Goal: Task Accomplishment & Management: Manage account settings

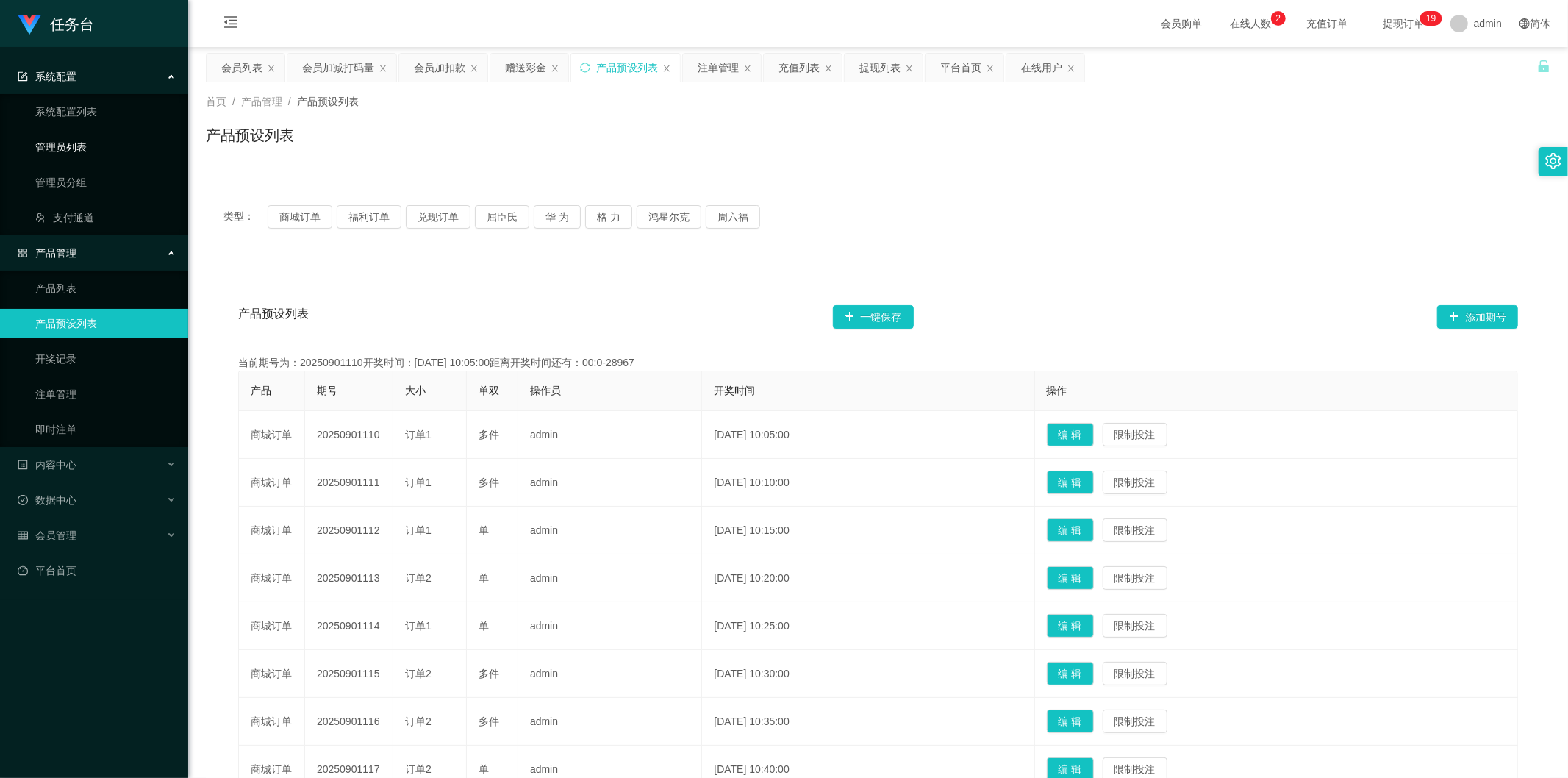
click at [93, 142] on link "管理员列表" at bounding box center [105, 147] width 142 height 29
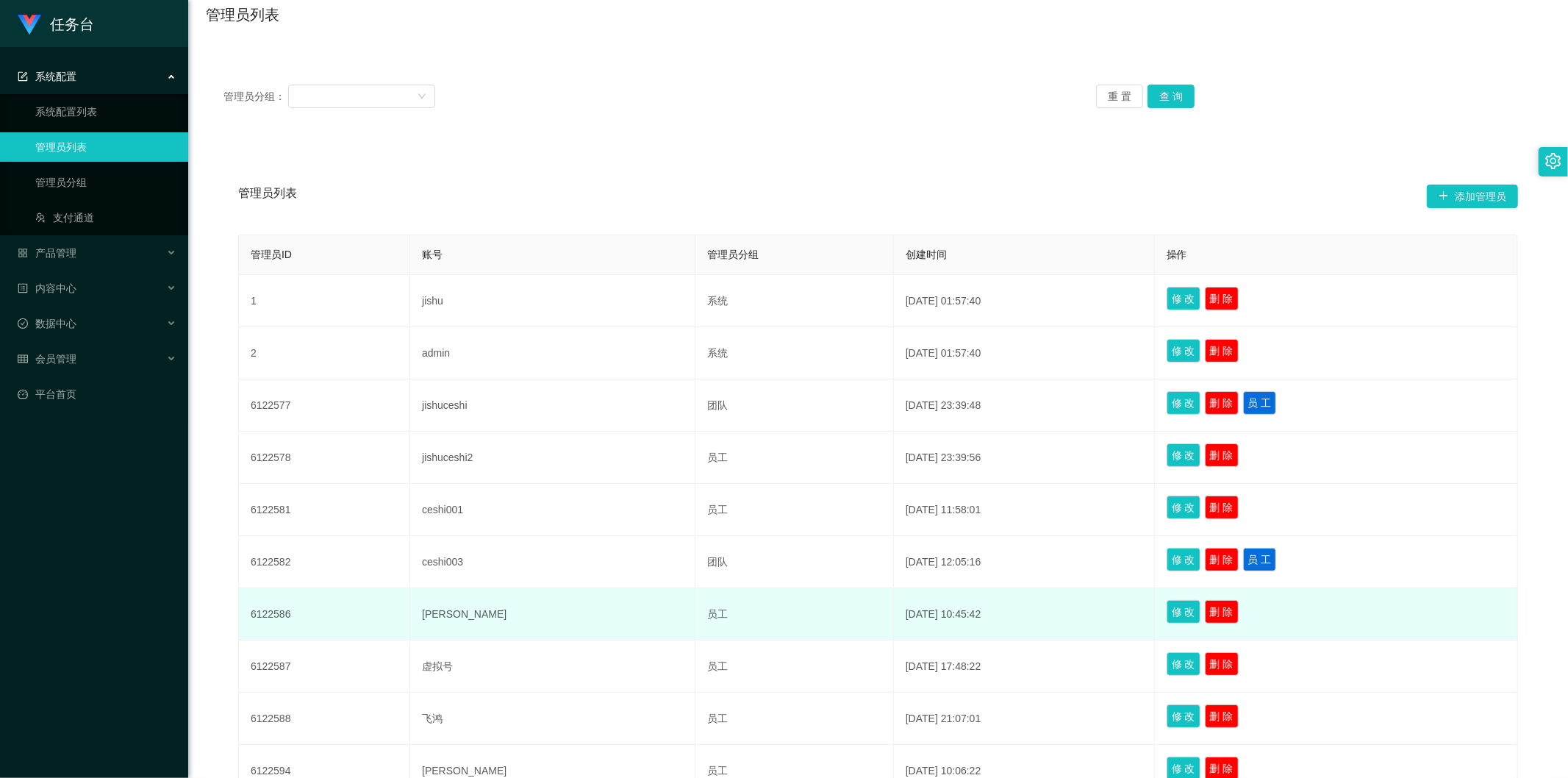
scroll to position [273, 0]
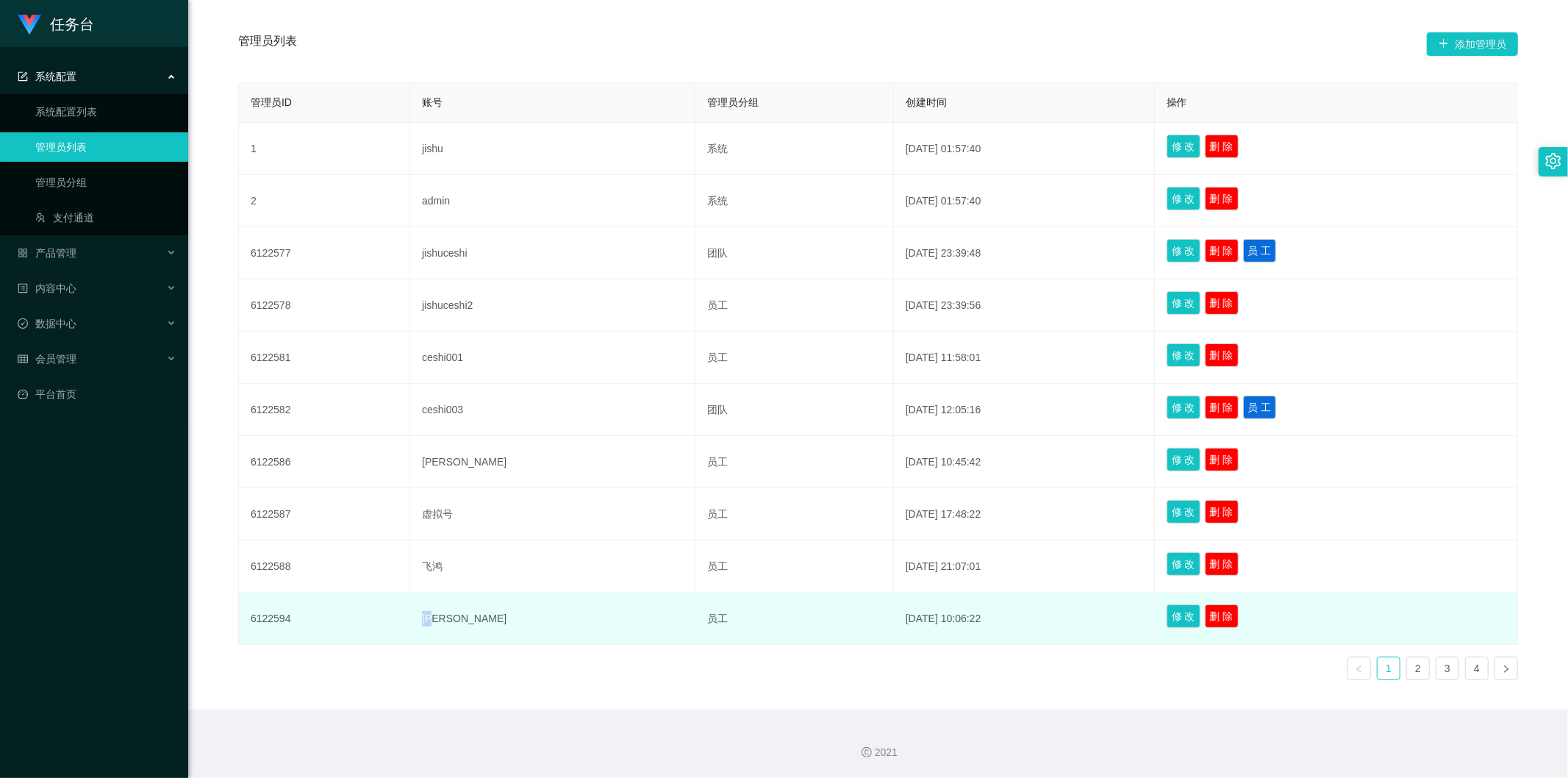
drag, startPoint x: 461, startPoint y: 619, endPoint x: 371, endPoint y: 613, distance: 90.2
click at [371, 613] on tr "6122594 小保 员工 [DATE] 10:06:22 修 改 删 除" at bounding box center [879, 618] width 1280 height 52
click at [522, 623] on td "[PERSON_NAME]" at bounding box center [553, 618] width 286 height 52
drag, startPoint x: 424, startPoint y: 615, endPoint x: 262, endPoint y: 612, distance: 162.0
click at [246, 616] on tr "6122594 小保 员工 [DATE] 10:06:22 修 改 删 除" at bounding box center [879, 618] width 1280 height 52
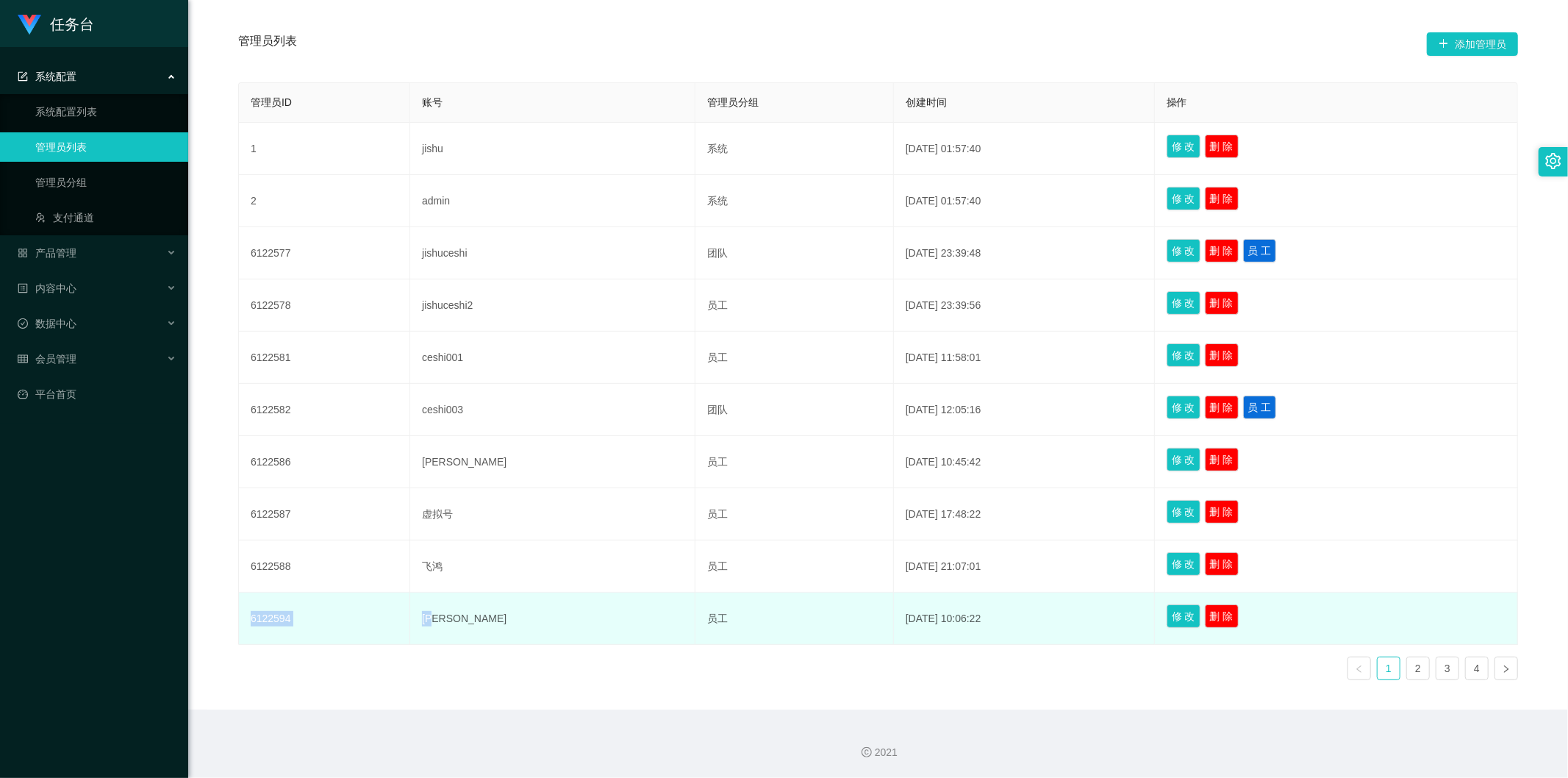
copy tr "6122594 [PERSON_NAME]"
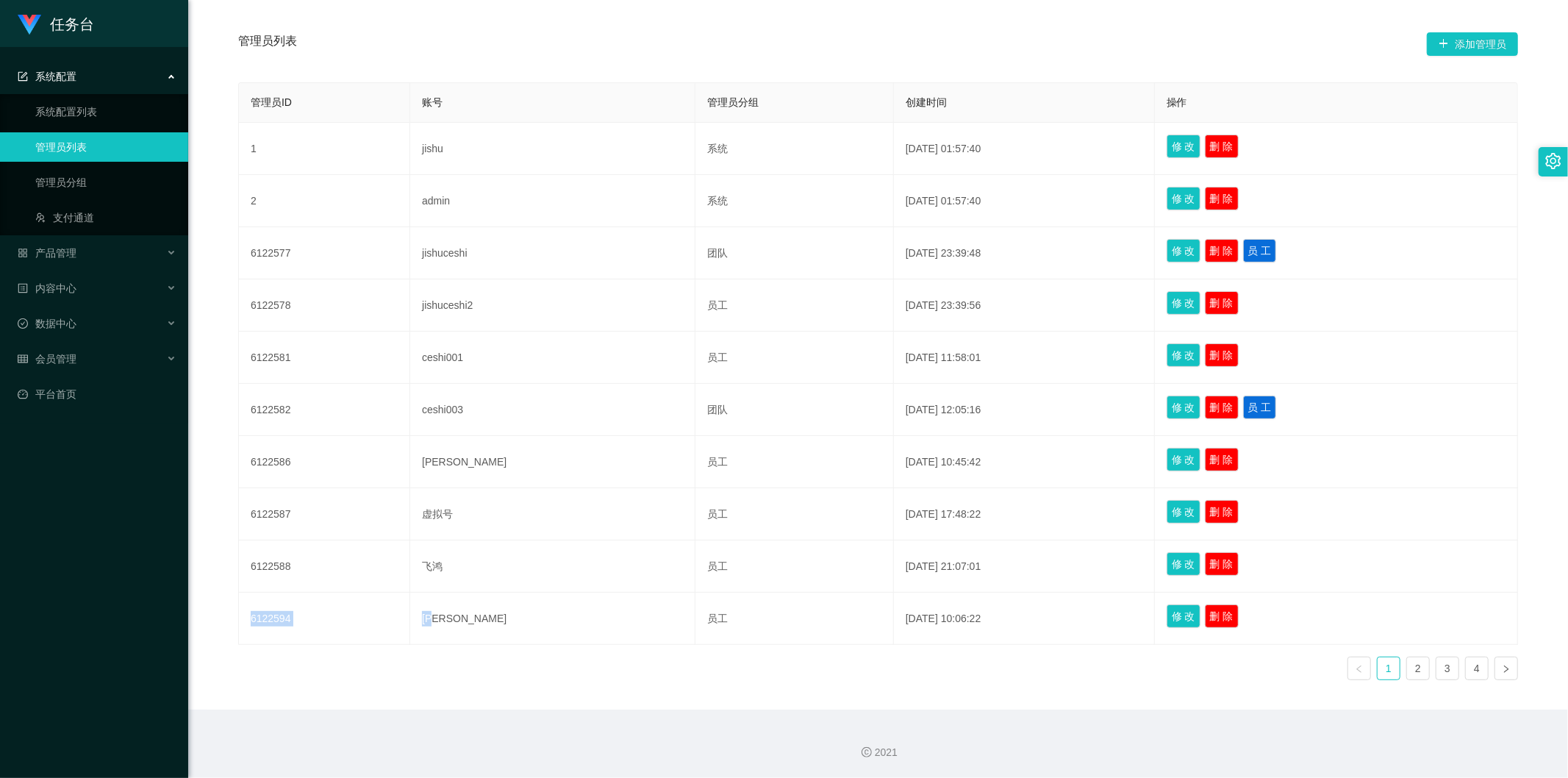
click at [212, 396] on div "管理员列表 添加管理员 管理员ID 账号 管理员分组 创建时间 操作 1 jishu 系统 [DATE] 01:57:40 修 改 删 除 2 admin 系…" at bounding box center [878, 349] width 1345 height 722
click at [1408, 668] on link "2" at bounding box center [1418, 668] width 22 height 22
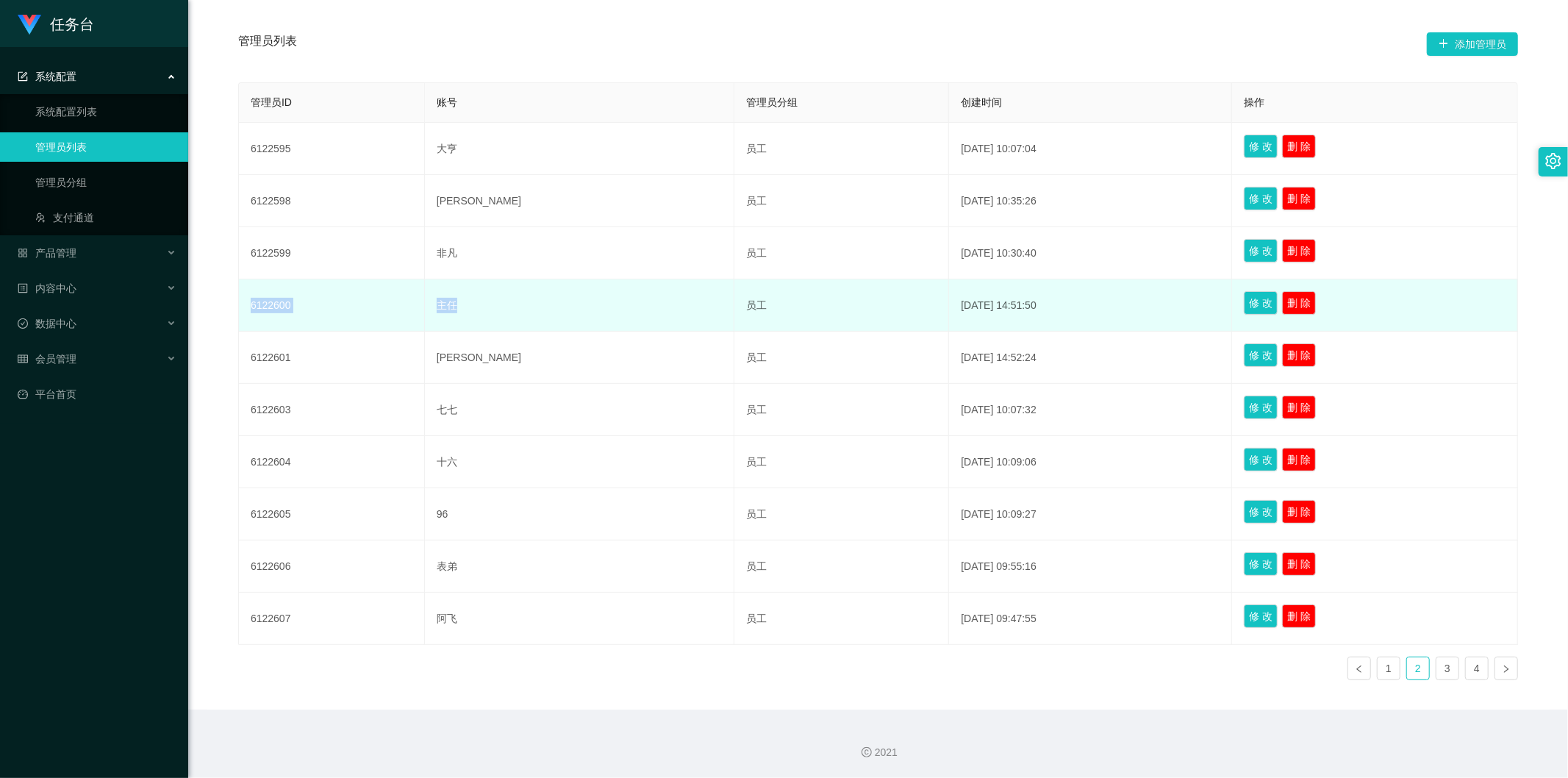
drag, startPoint x: 457, startPoint y: 303, endPoint x: 250, endPoint y: 308, distance: 207.1
click at [250, 308] on tr "6122600 主任 员工 [DATE] 14:51:50 修 改 删 除" at bounding box center [879, 305] width 1280 height 52
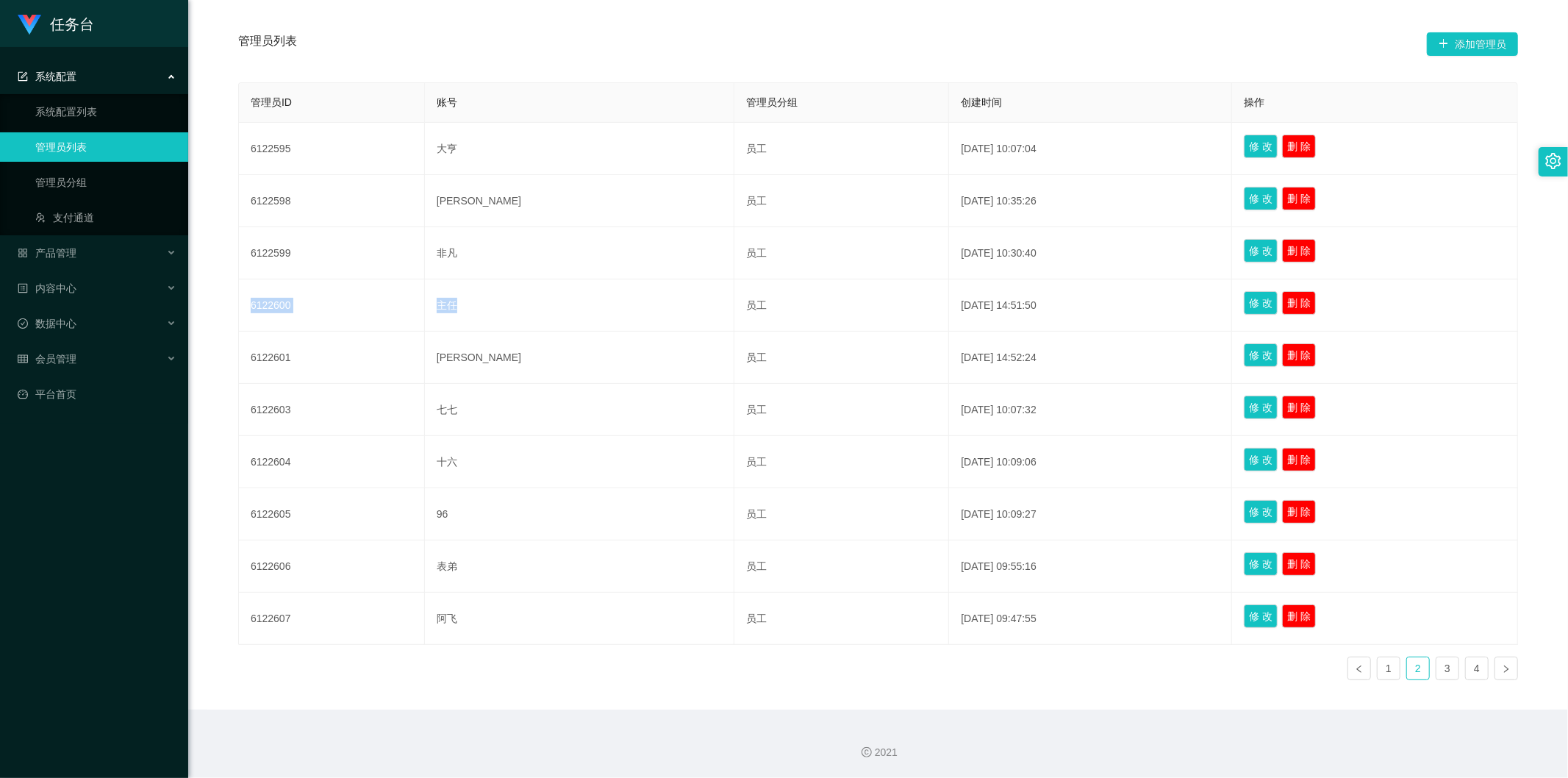
copy tr "6122600 主任"
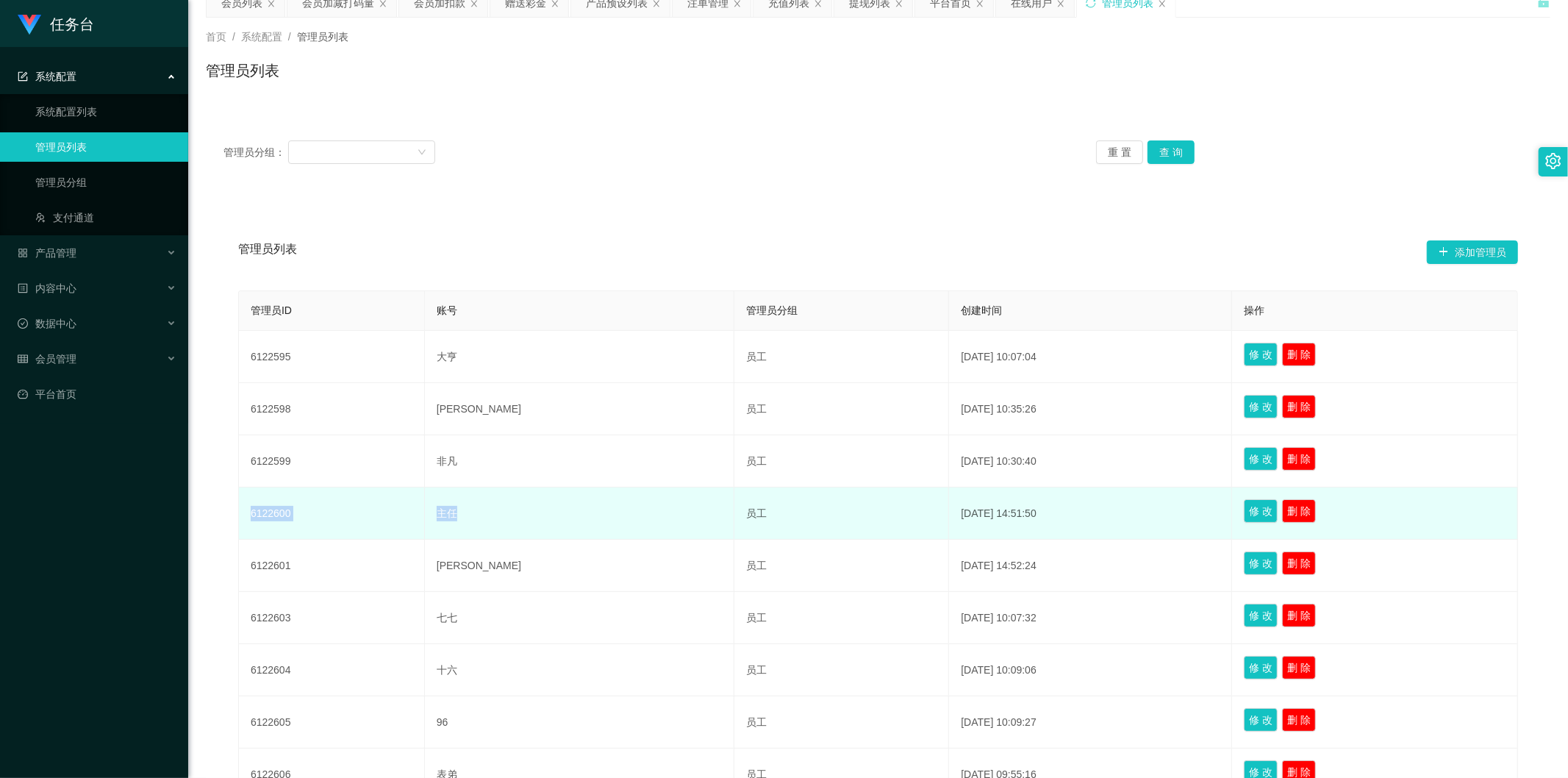
scroll to position [82, 0]
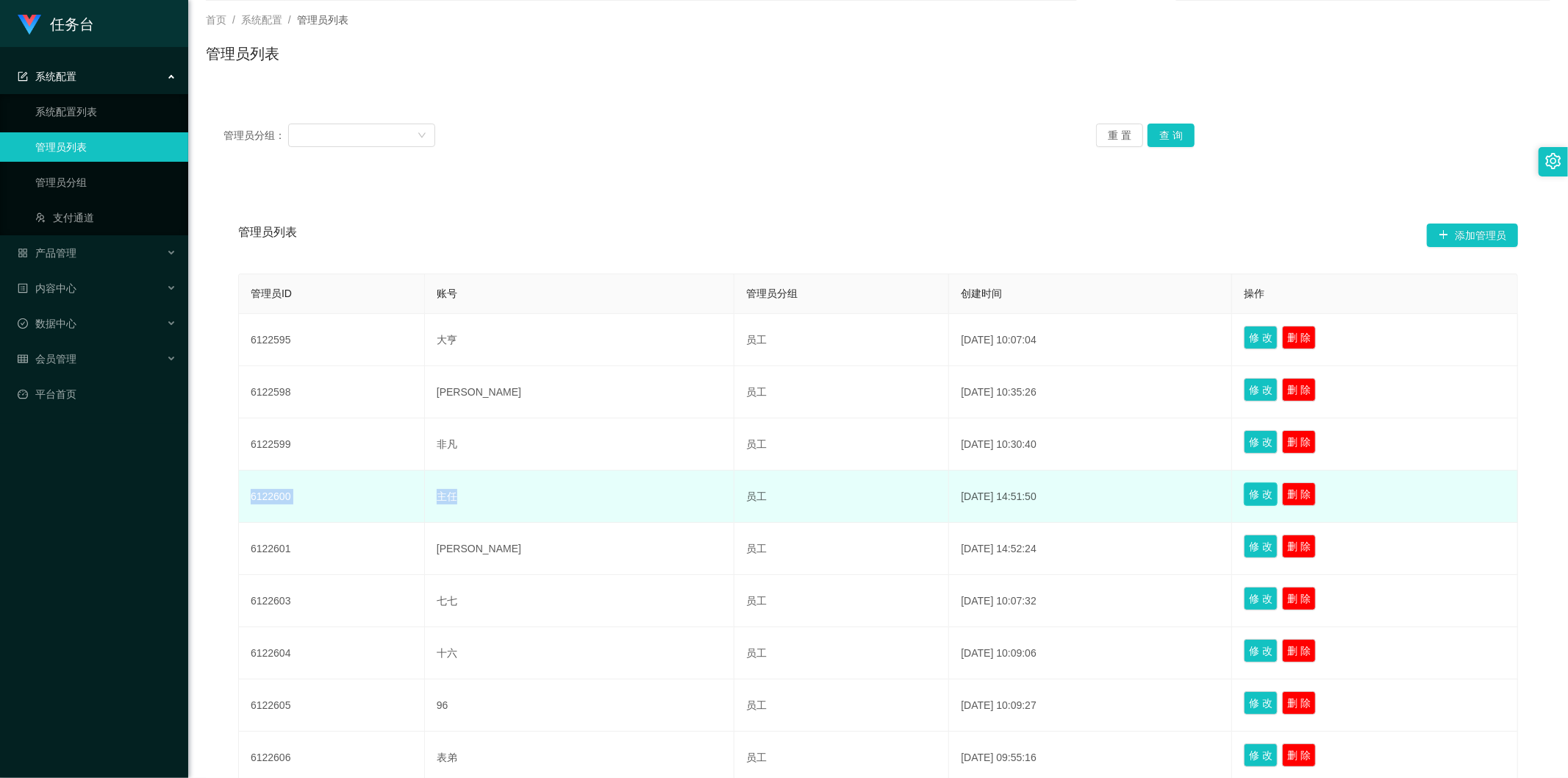
click at [1244, 490] on button "修 改" at bounding box center [1260, 494] width 33 height 24
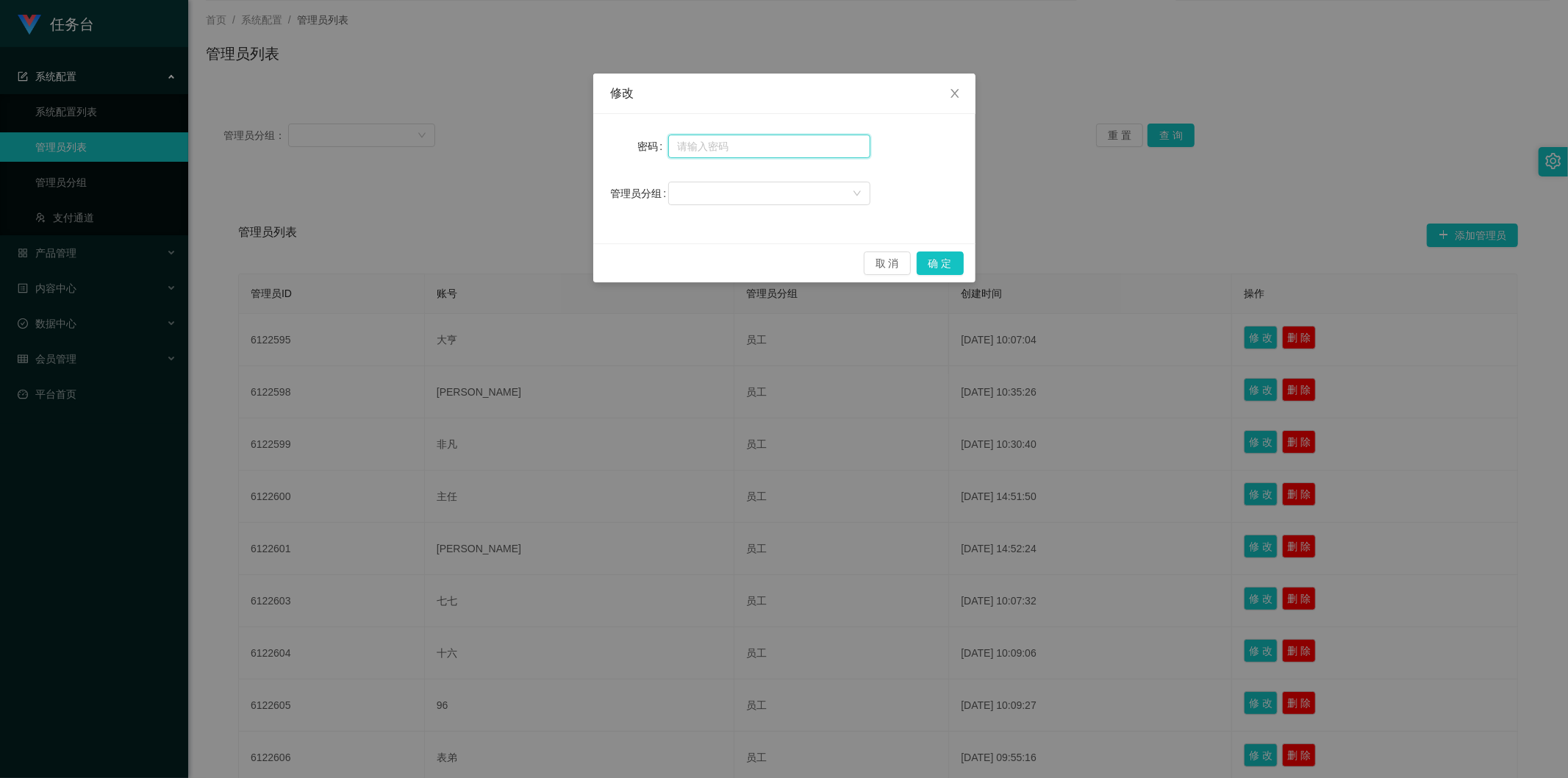
click at [722, 146] on input "text" at bounding box center [769, 146] width 202 height 24
type input "123123"
click at [961, 262] on button "确 定" at bounding box center [940, 263] width 47 height 24
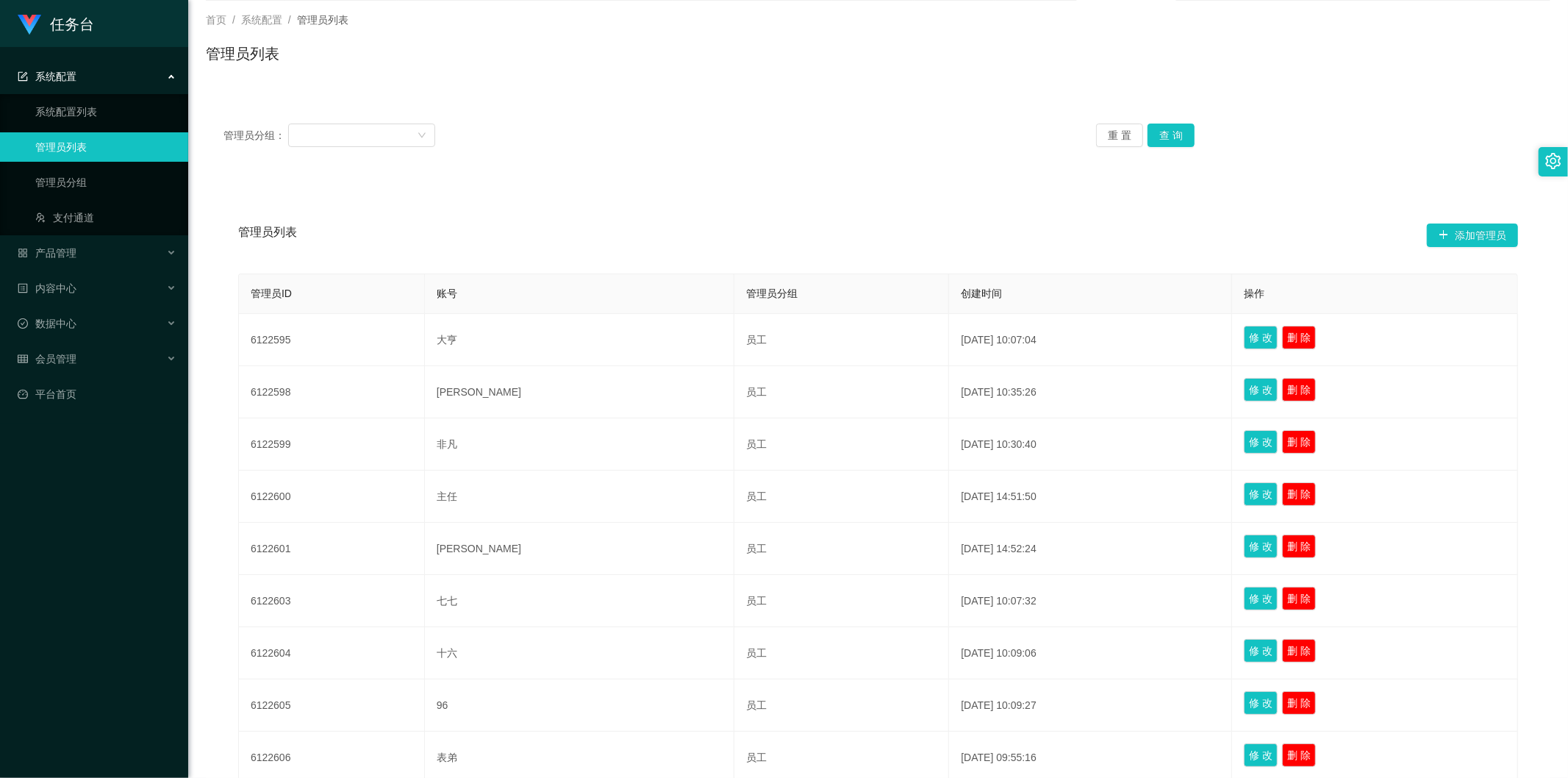
click at [848, 156] on div "管理员分组： 重 置 查 询" at bounding box center [878, 135] width 1345 height 59
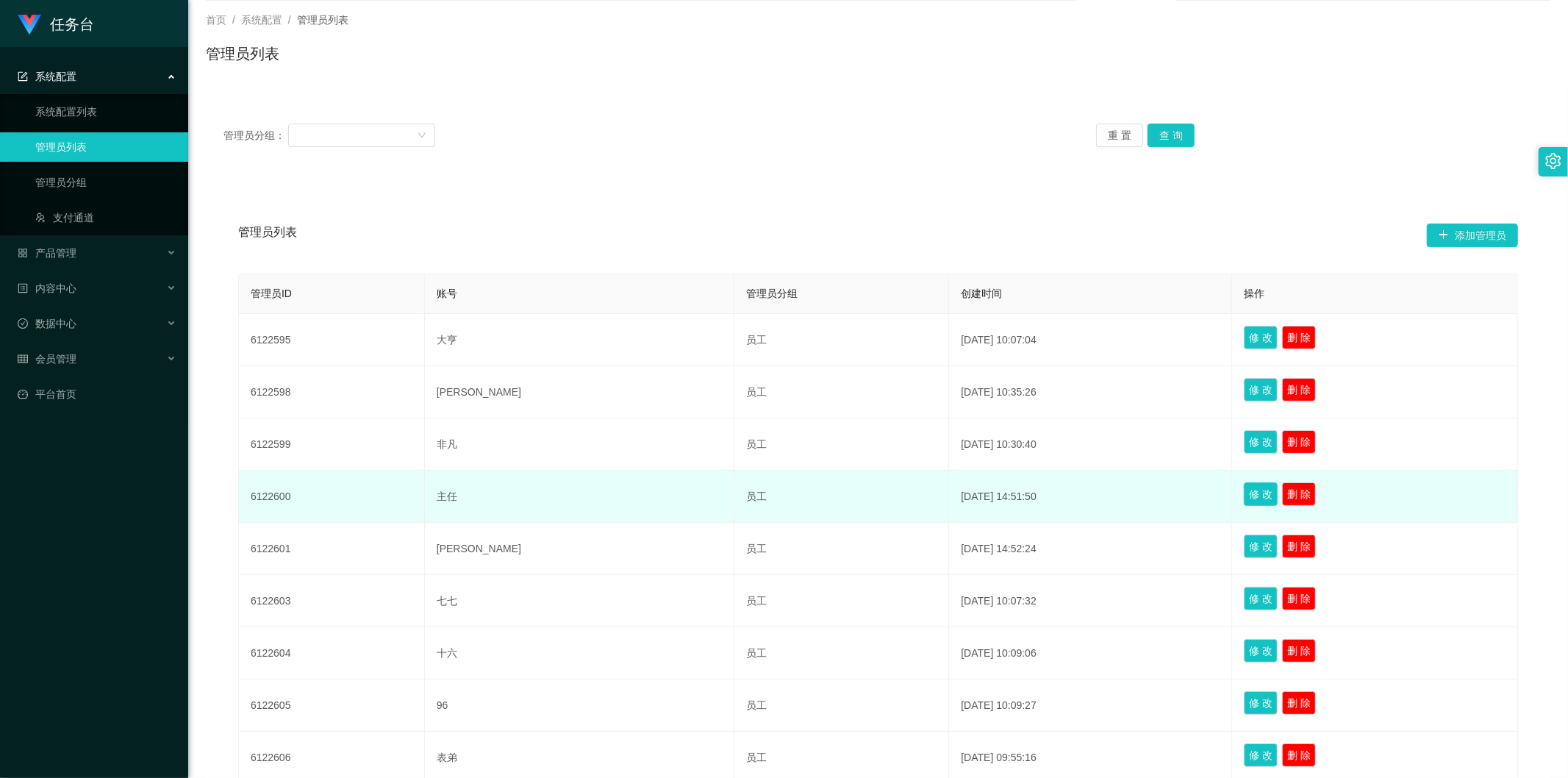
click at [1244, 489] on button "修 改" at bounding box center [1260, 494] width 33 height 24
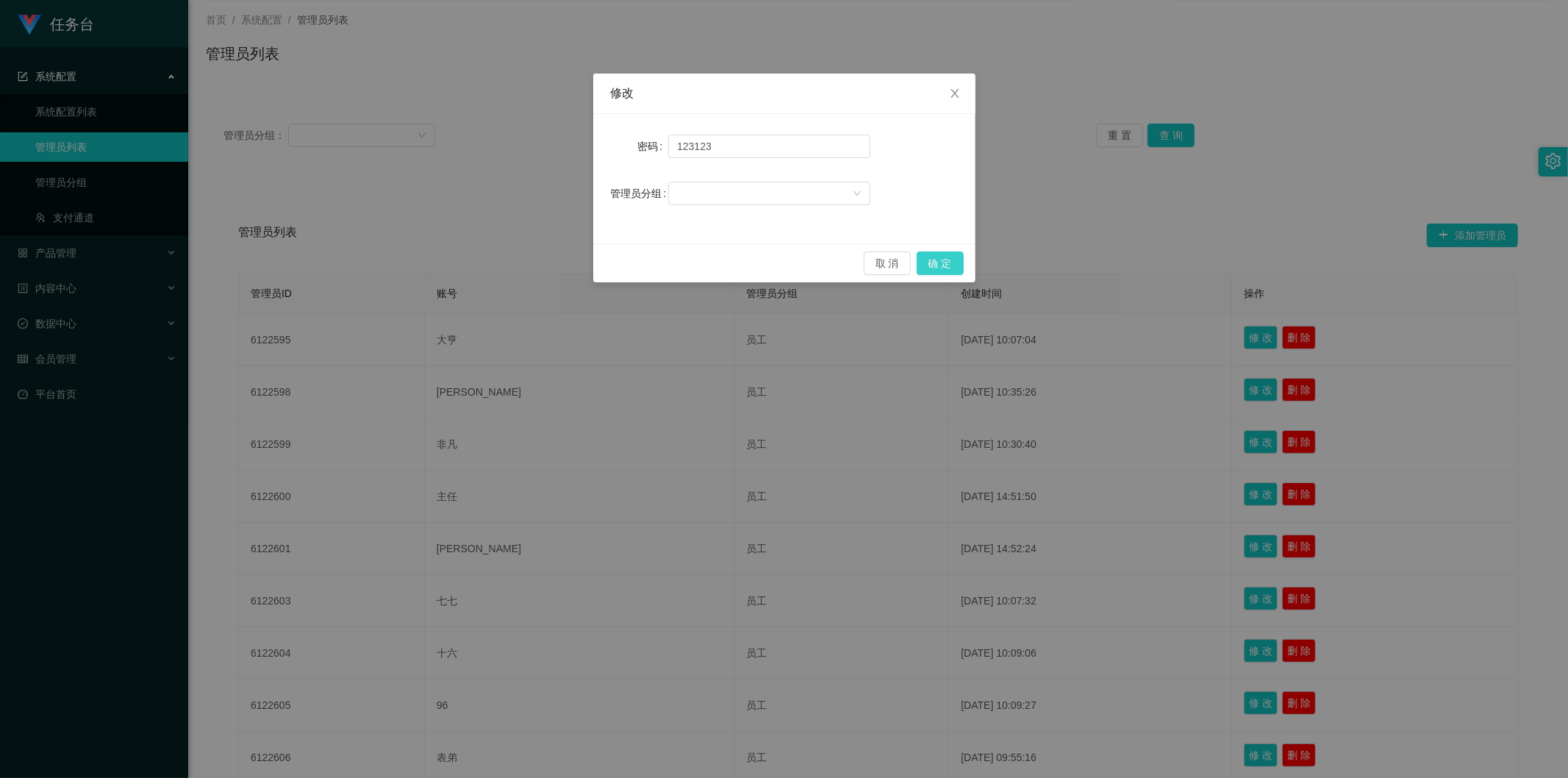
click at [948, 263] on button "确 定" at bounding box center [940, 263] width 47 height 24
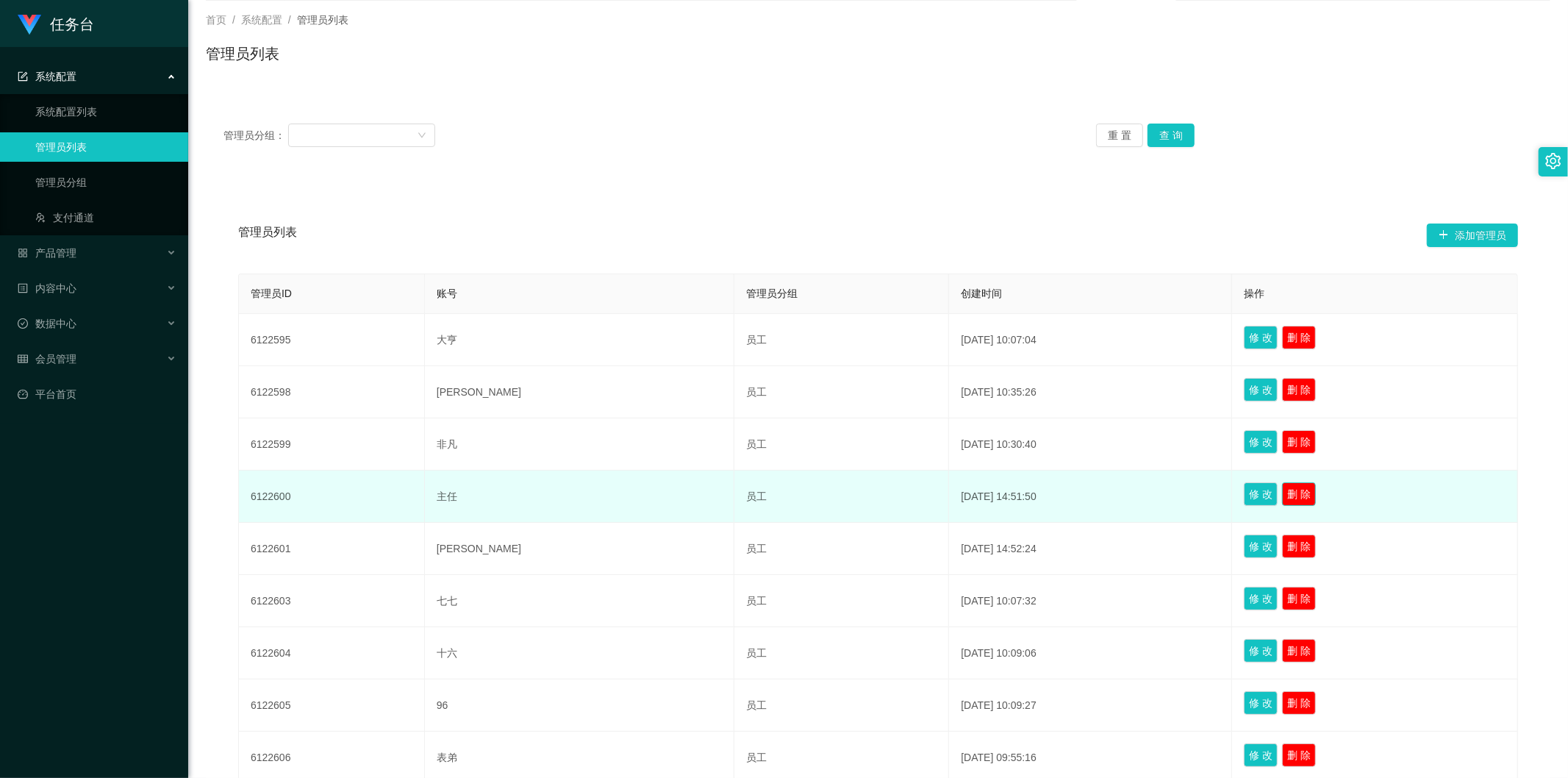
click at [1282, 496] on button "删 除" at bounding box center [1299, 494] width 33 height 24
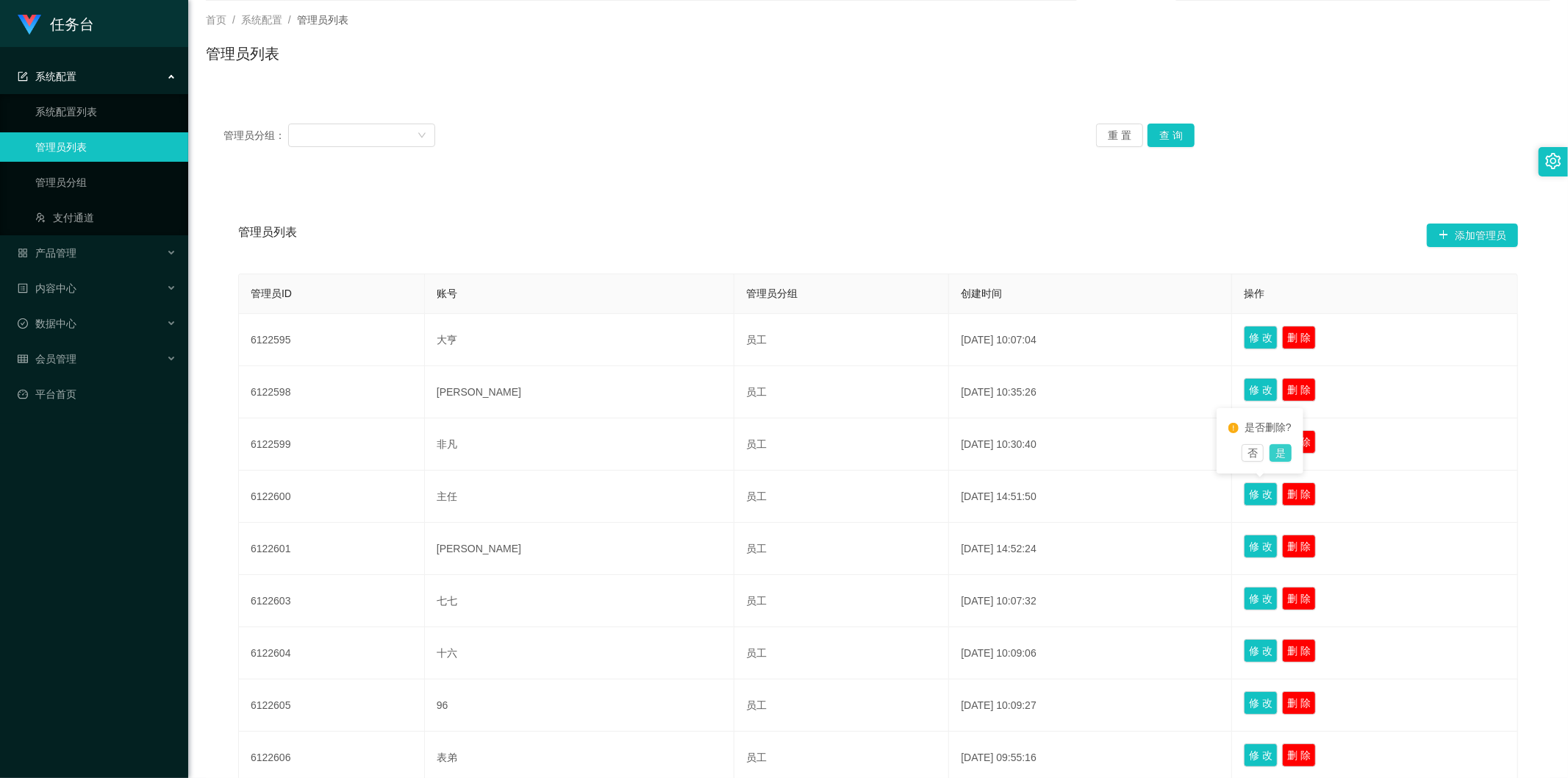
click at [1276, 454] on button "是" at bounding box center [1281, 453] width 22 height 18
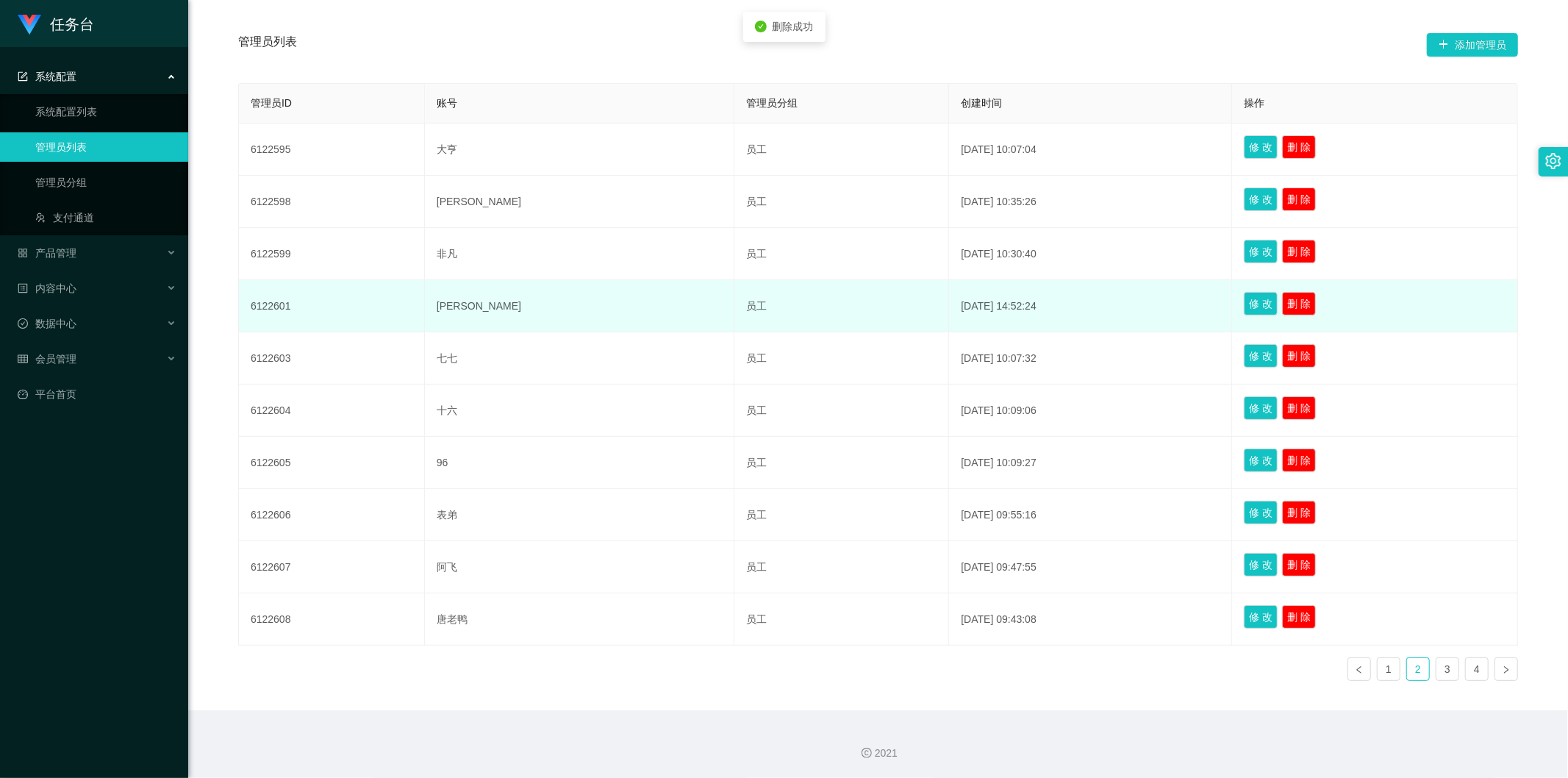
scroll to position [273, 0]
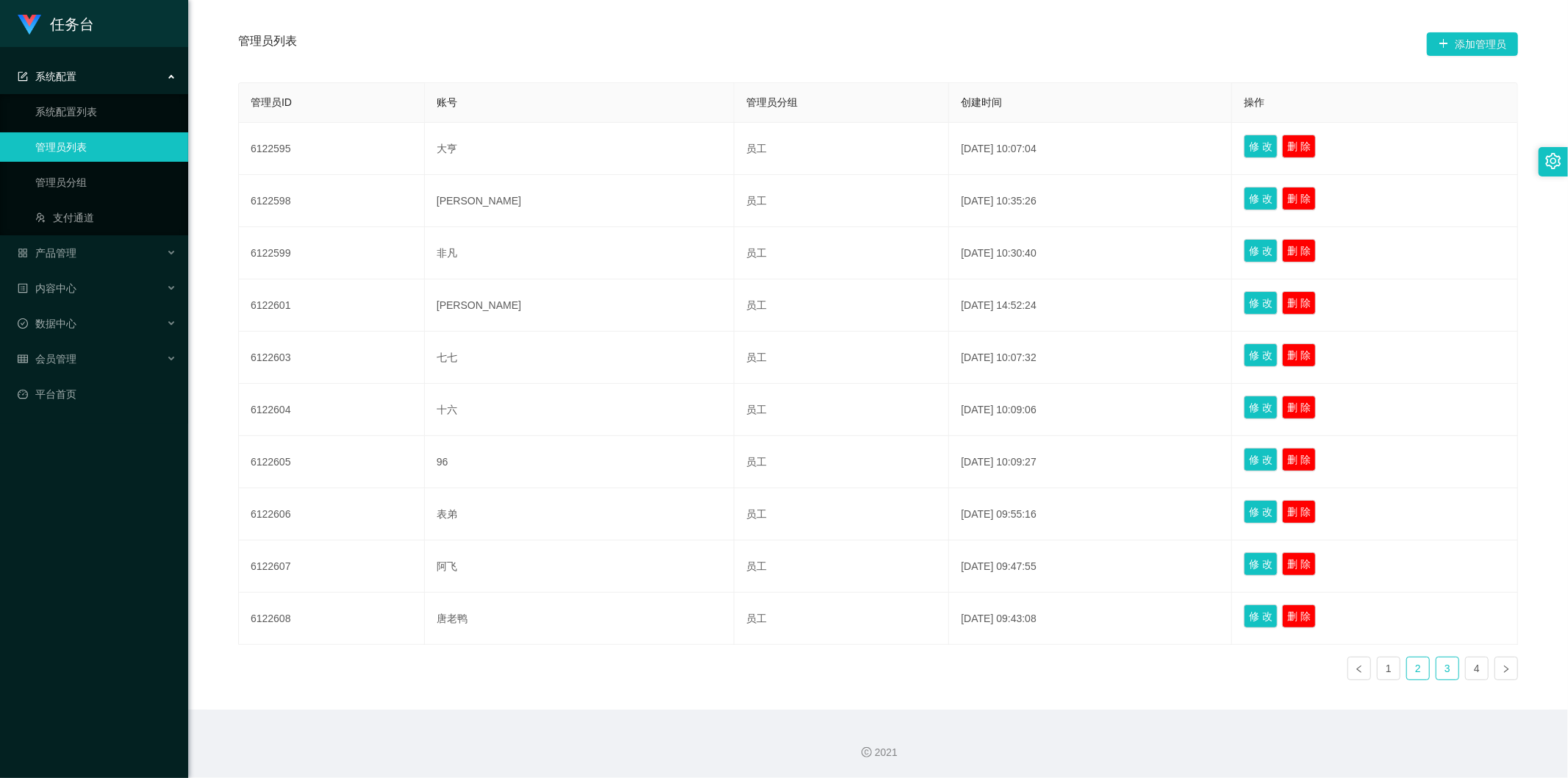
click at [1437, 664] on link "3" at bounding box center [1448, 668] width 22 height 22
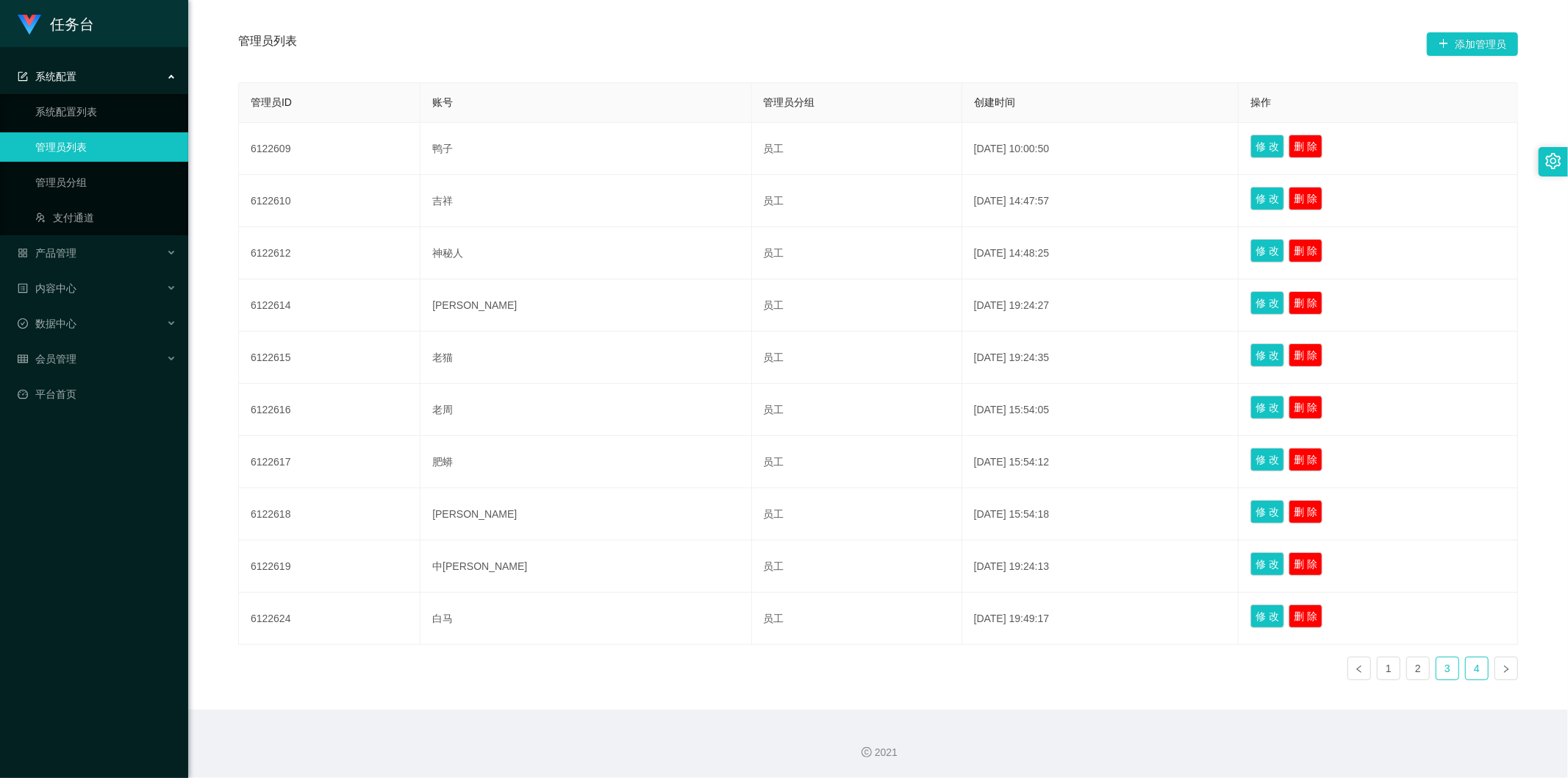
click at [1466, 671] on link "4" at bounding box center [1477, 668] width 22 height 22
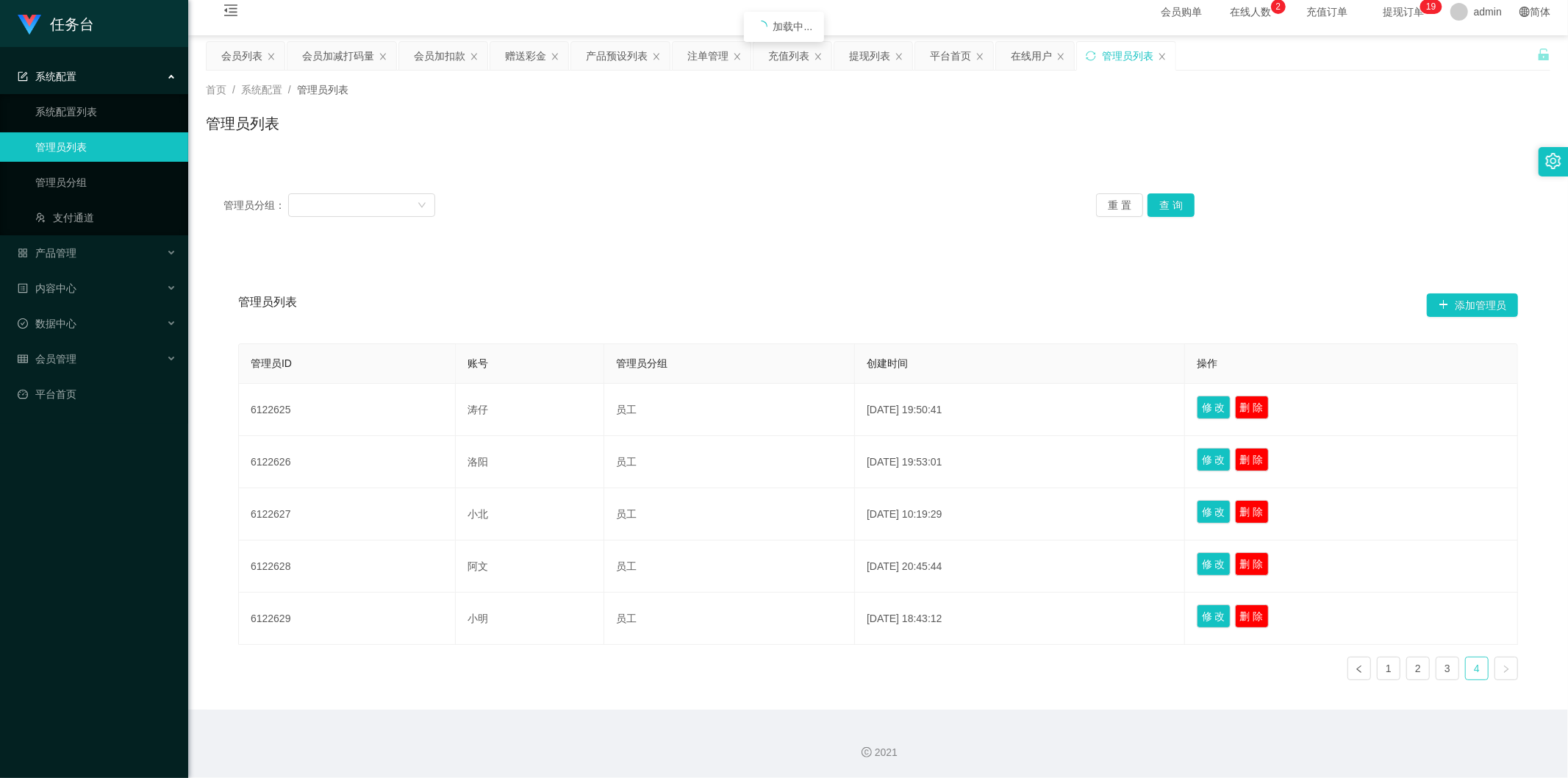
scroll to position [11, 0]
click at [1378, 673] on link "1" at bounding box center [1389, 669] width 22 height 22
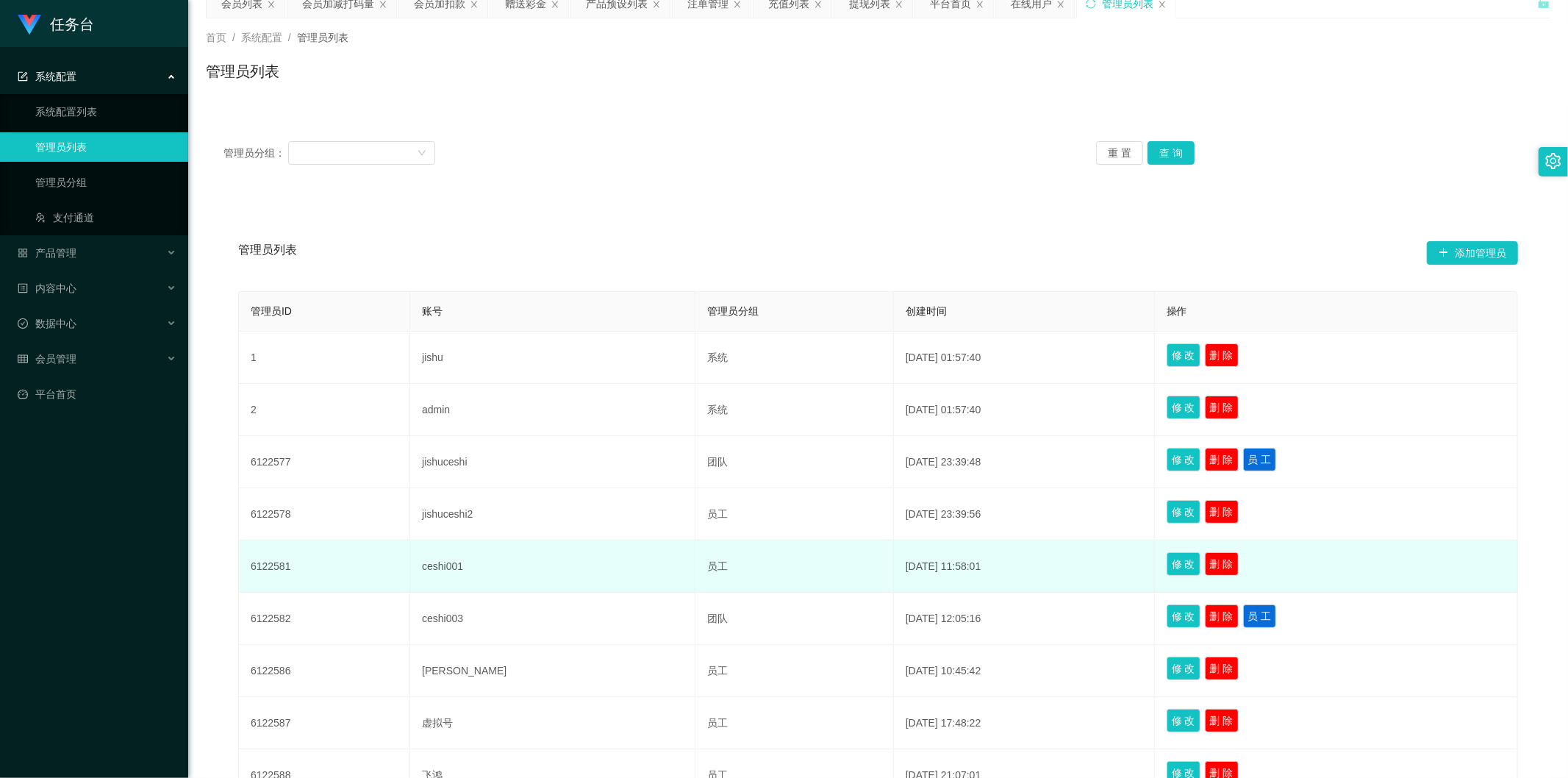
scroll to position [92, 0]
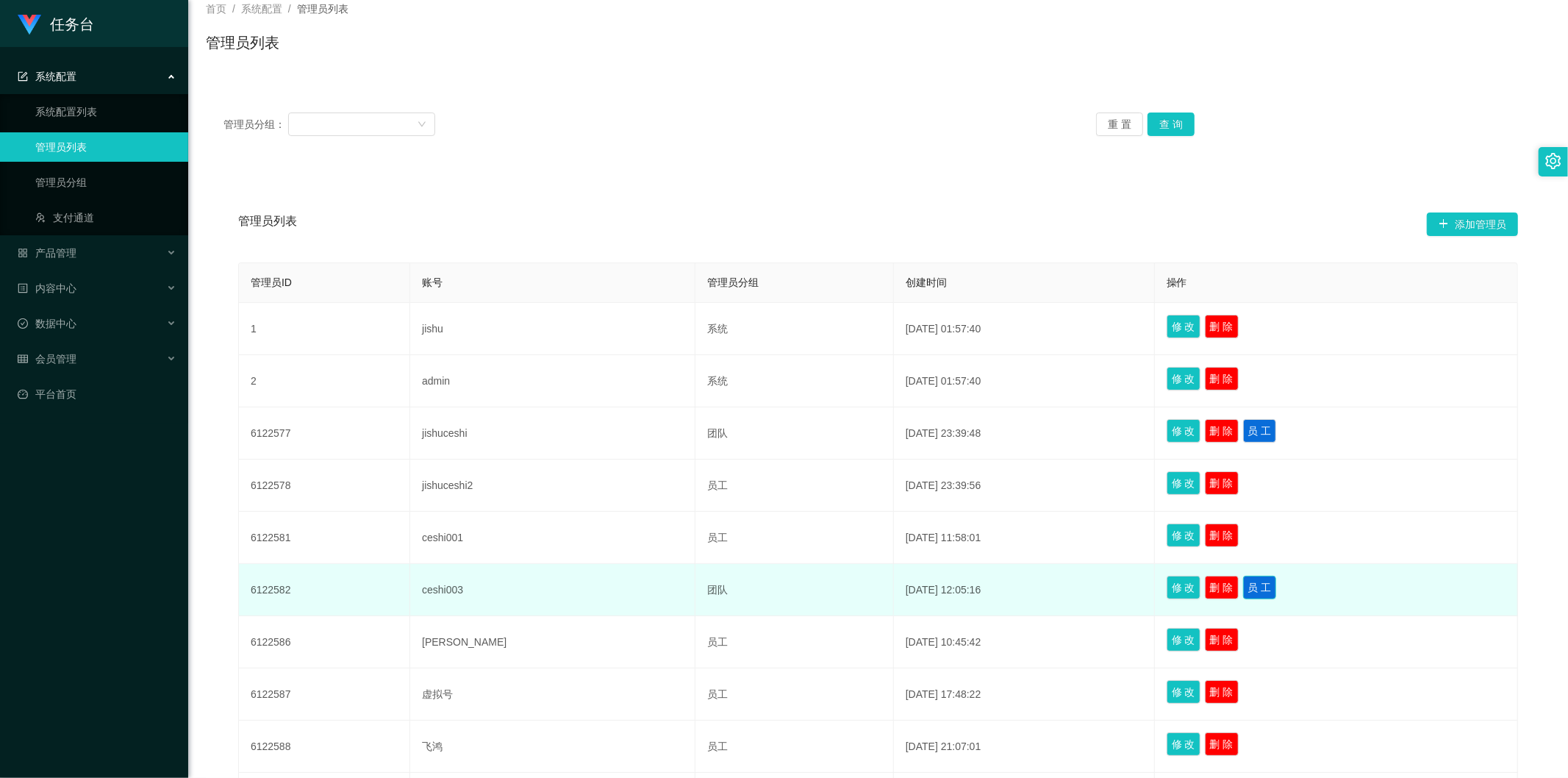
click at [1244, 589] on button "员 工" at bounding box center [1260, 587] width 33 height 24
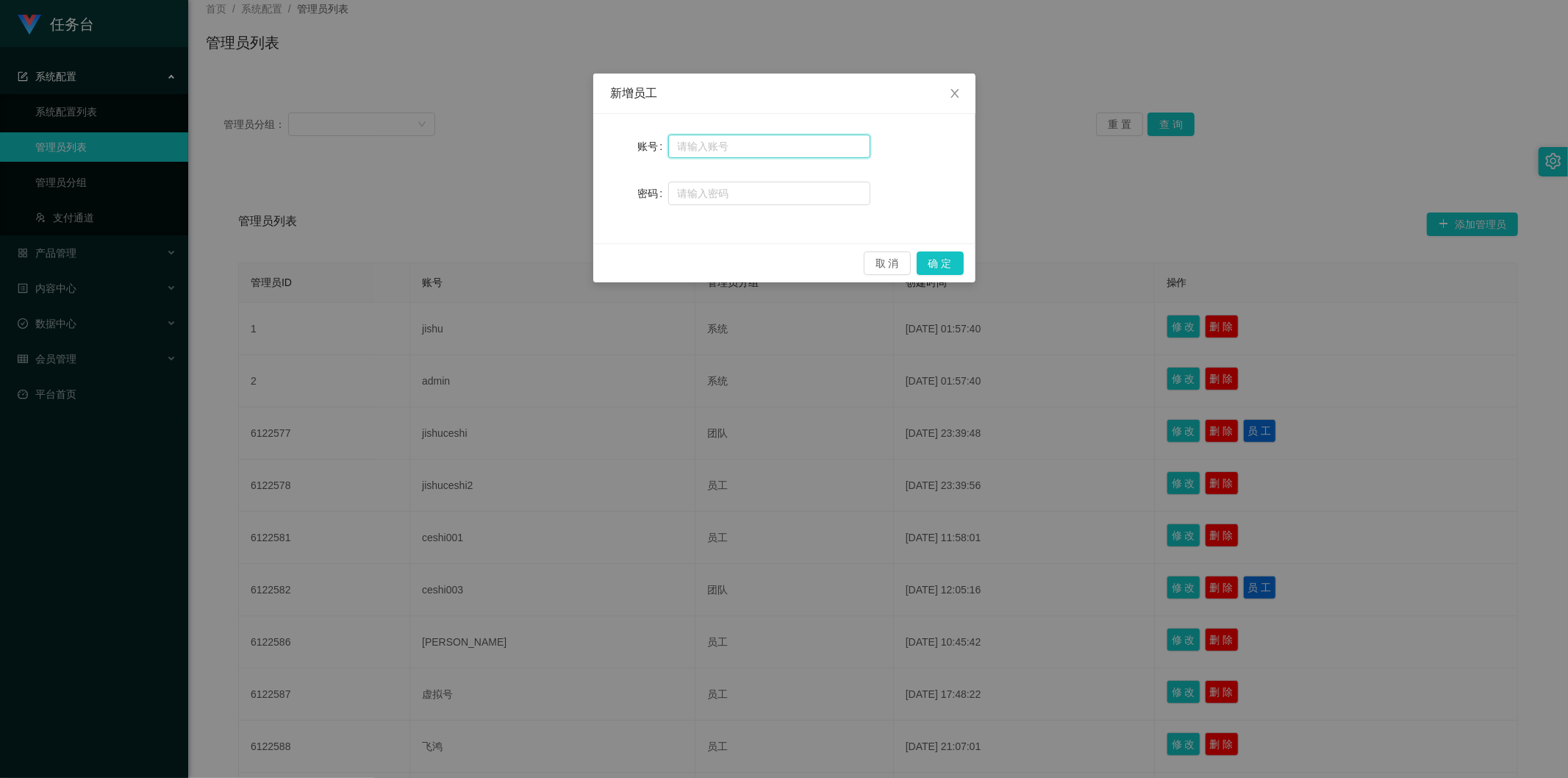
click at [791, 147] on input "text" at bounding box center [769, 146] width 202 height 24
type input "主任"
click at [795, 192] on input "text" at bounding box center [769, 193] width 202 height 24
type input "123123"
click at [961, 262] on button "确 定" at bounding box center [940, 263] width 47 height 24
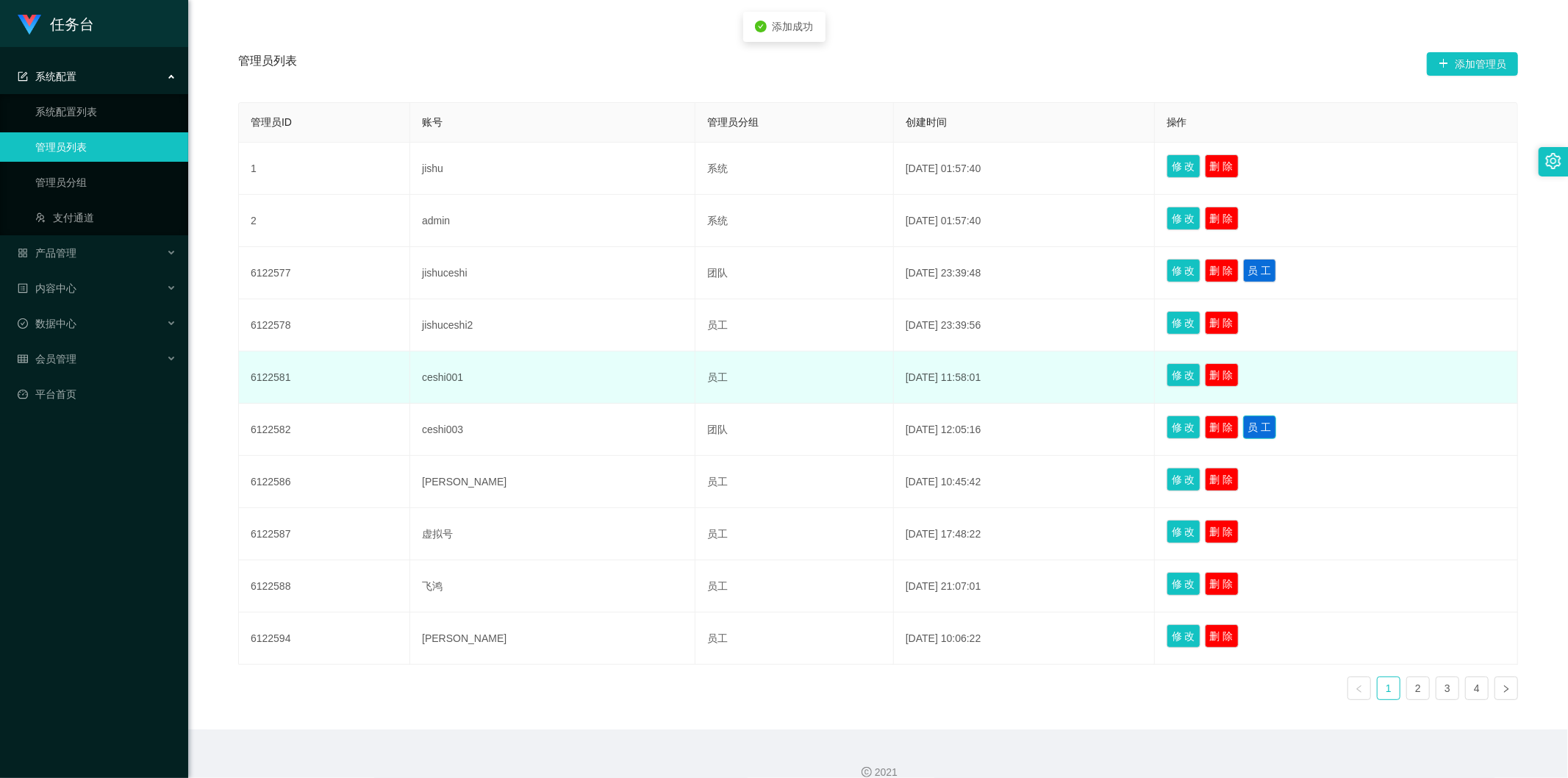
scroll to position [273, 0]
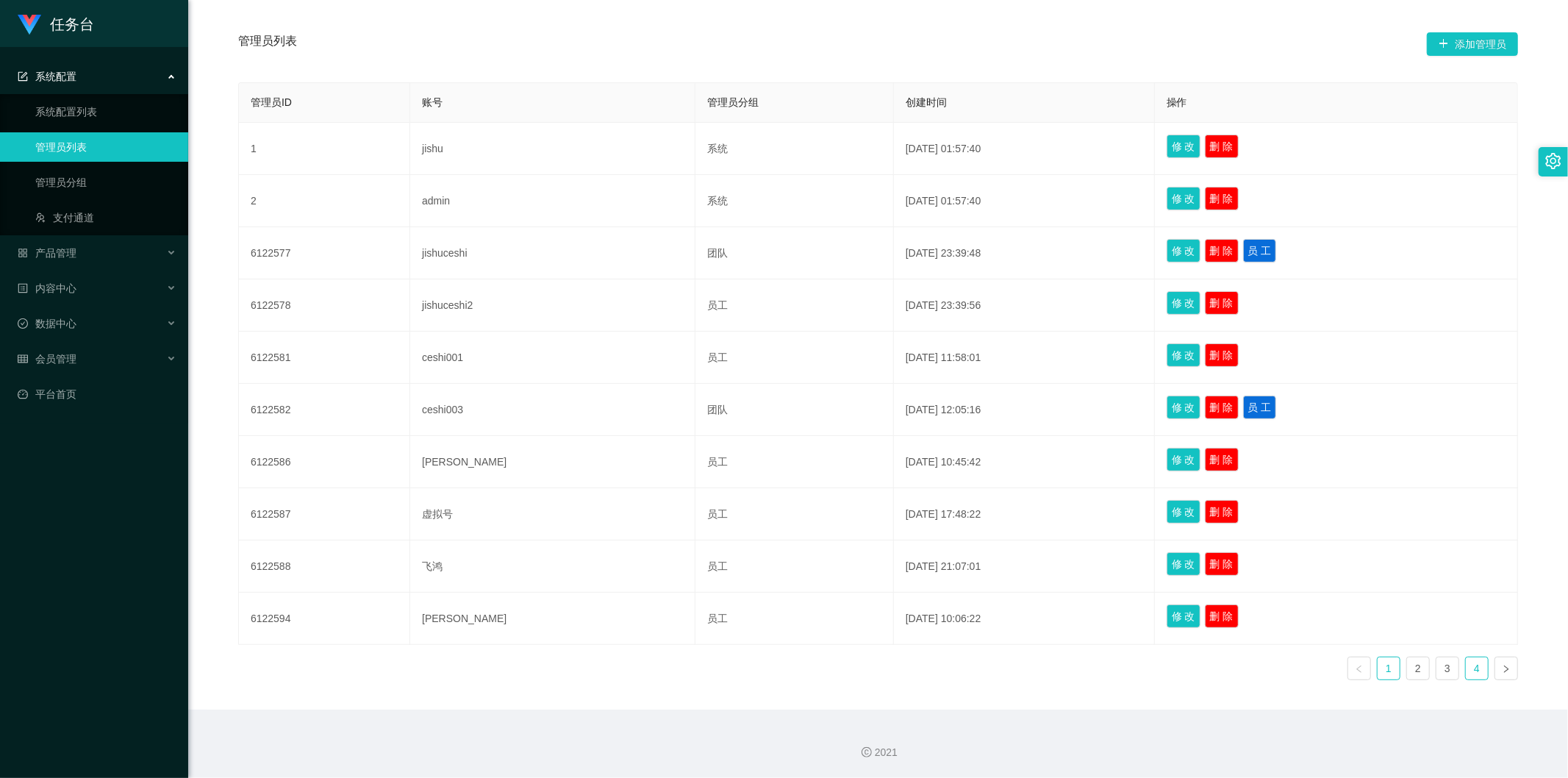
click at [1466, 662] on link "4" at bounding box center [1477, 668] width 22 height 22
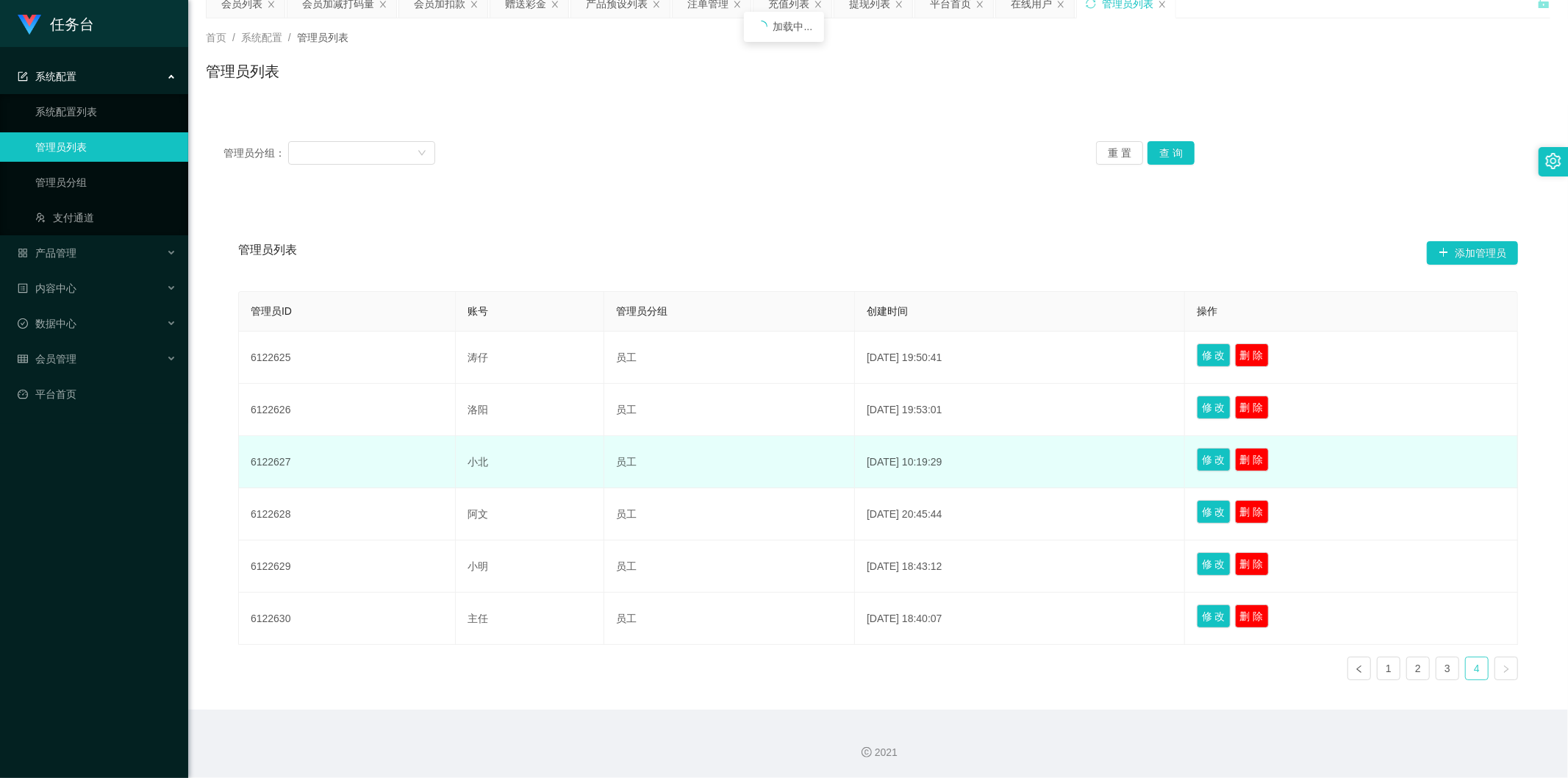
scroll to position [63, 0]
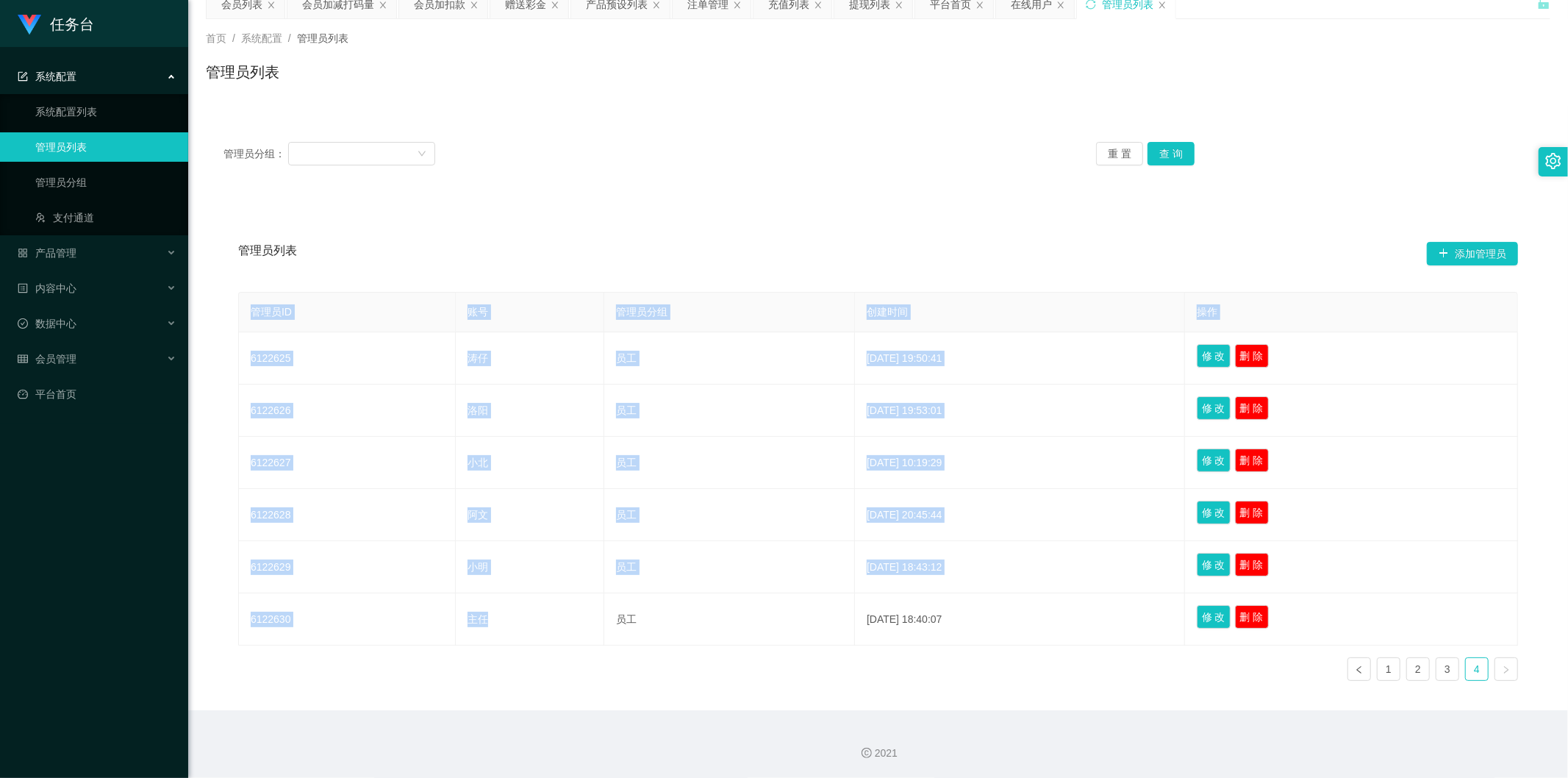
drag, startPoint x: 480, startPoint y: 628, endPoint x: 228, endPoint y: 613, distance: 252.4
click at [236, 616] on div "管理员列表 添加管理员 管理员ID 账号 管理员分组 创建时间 操作 6122625 涛仔 员工 [DATE] 19:50:41 修 改 删 除 612262…" at bounding box center [878, 462] width 1310 height 462
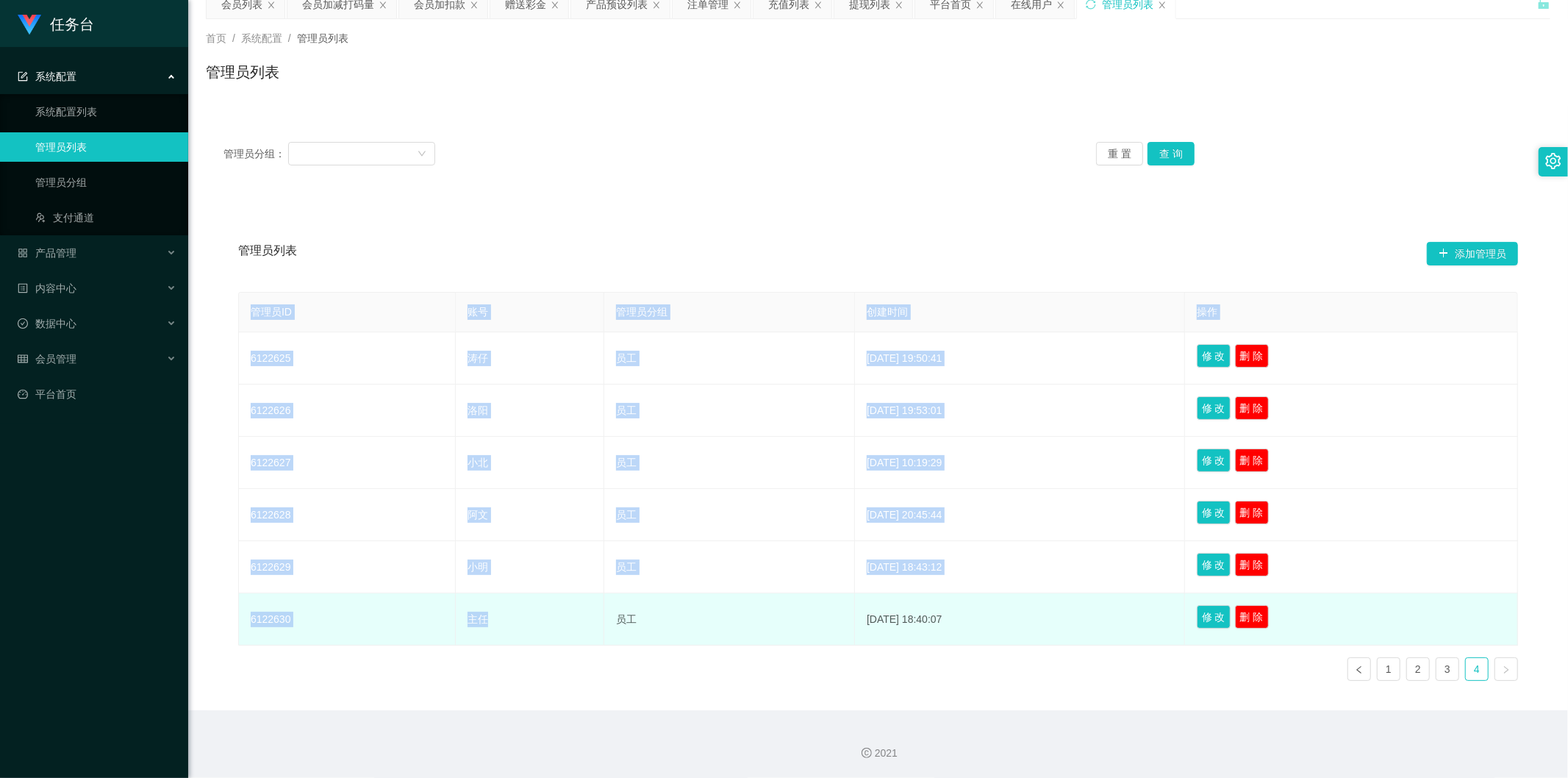
copy table "管理员ID 账号 管理员分组 创建时间 操作 6122625 涛仔 员工 [DATE] 19:50:41 修 改 删 除 6122626 洛阳 员工 [DAT…"
click at [531, 636] on td "主任" at bounding box center [530, 619] width 149 height 52
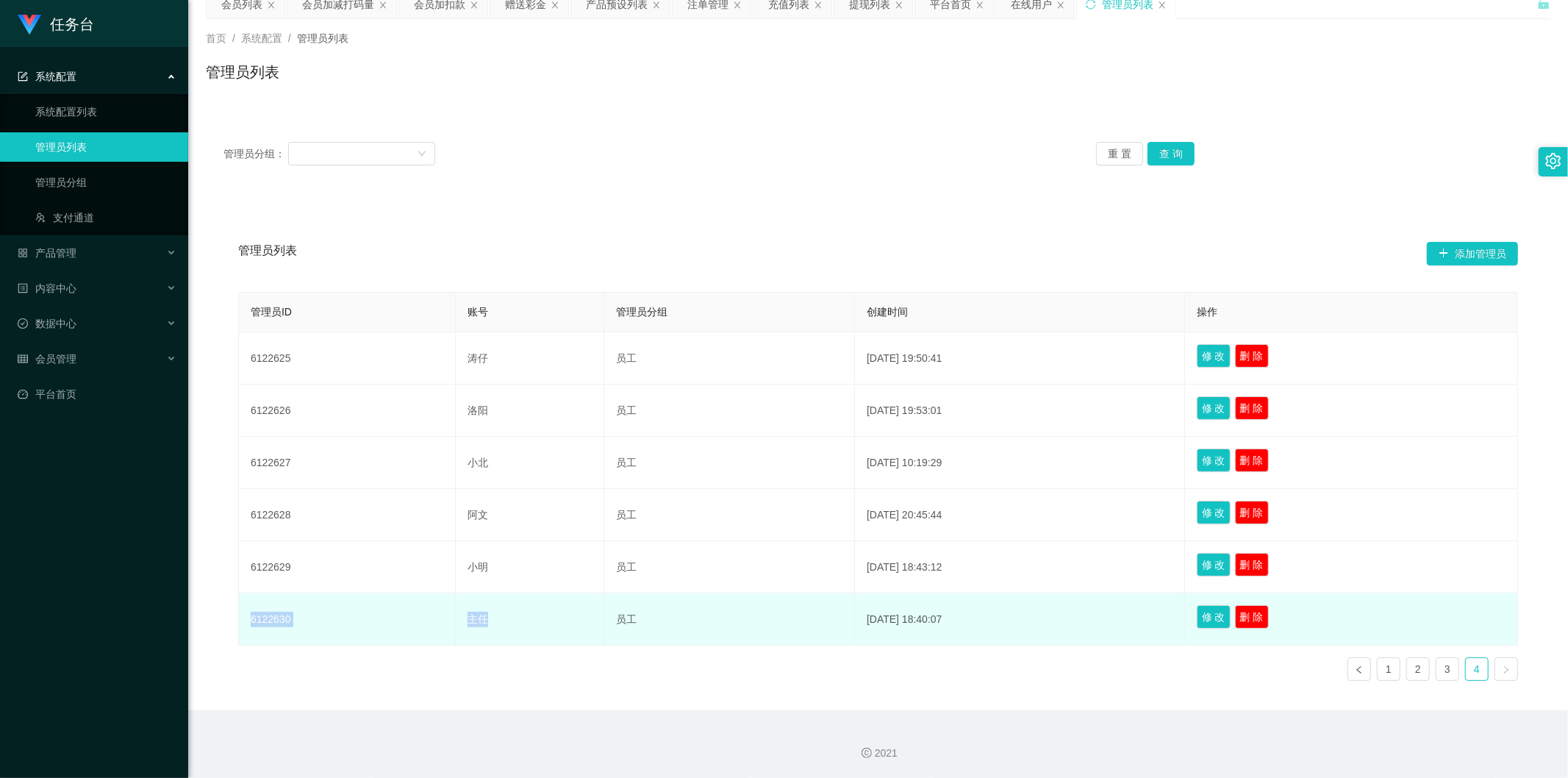
drag, startPoint x: 497, startPoint y: 614, endPoint x: 250, endPoint y: 610, distance: 247.0
click at [250, 610] on tr "6122630 主任 员工 [DATE] 18:40:07 修 改 删 除" at bounding box center [879, 619] width 1280 height 52
copy tr "6122630 主任"
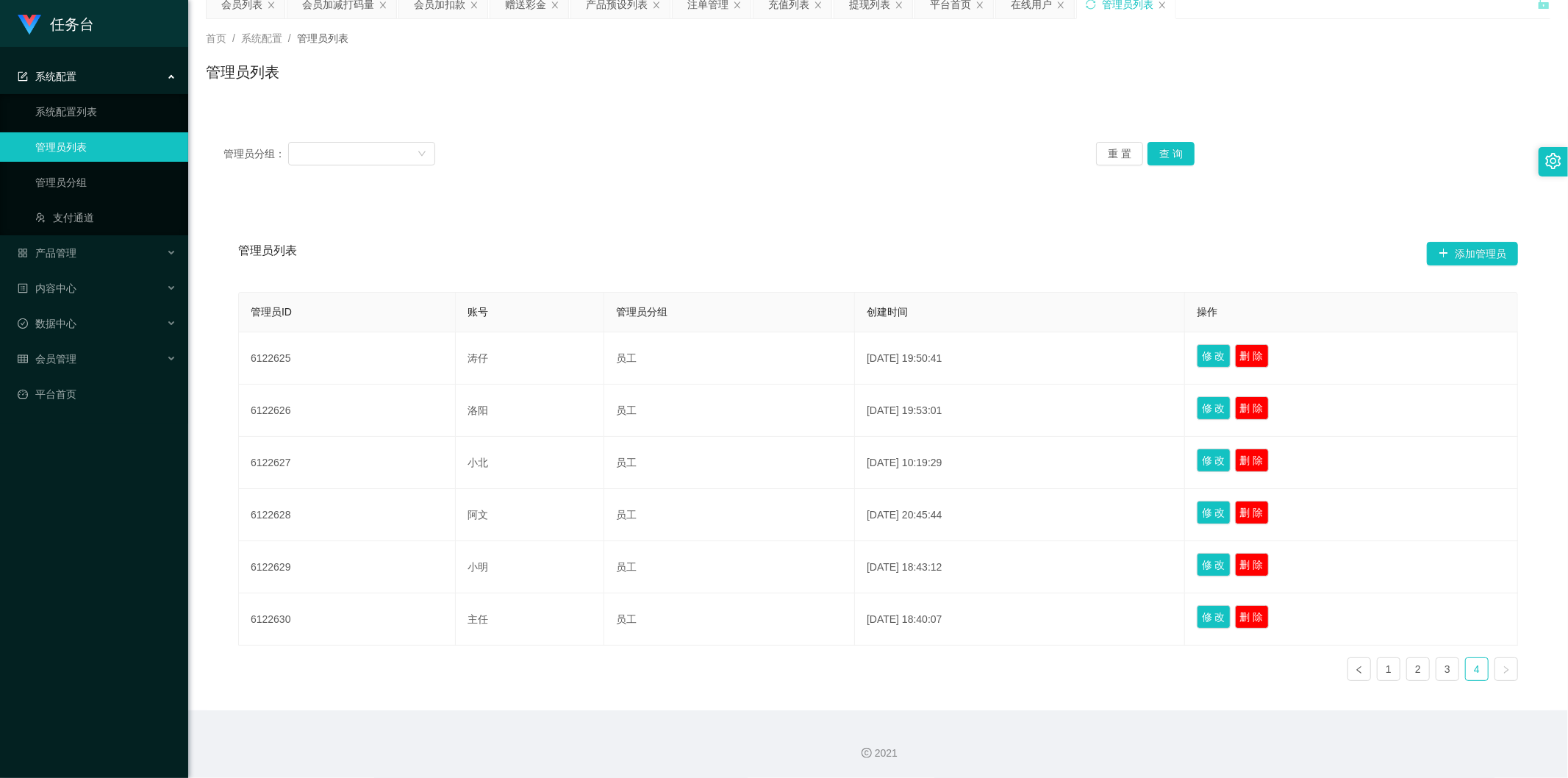
click at [1086, 120] on div "管理员分组： 重 置 查 询 管理员列表 添加管理员 管理员ID 账号 管理员分组 创建时间 操作 6122625 涛仔 员工 [DATE] 19:50:41…" at bounding box center [878, 408] width 1345 height 604
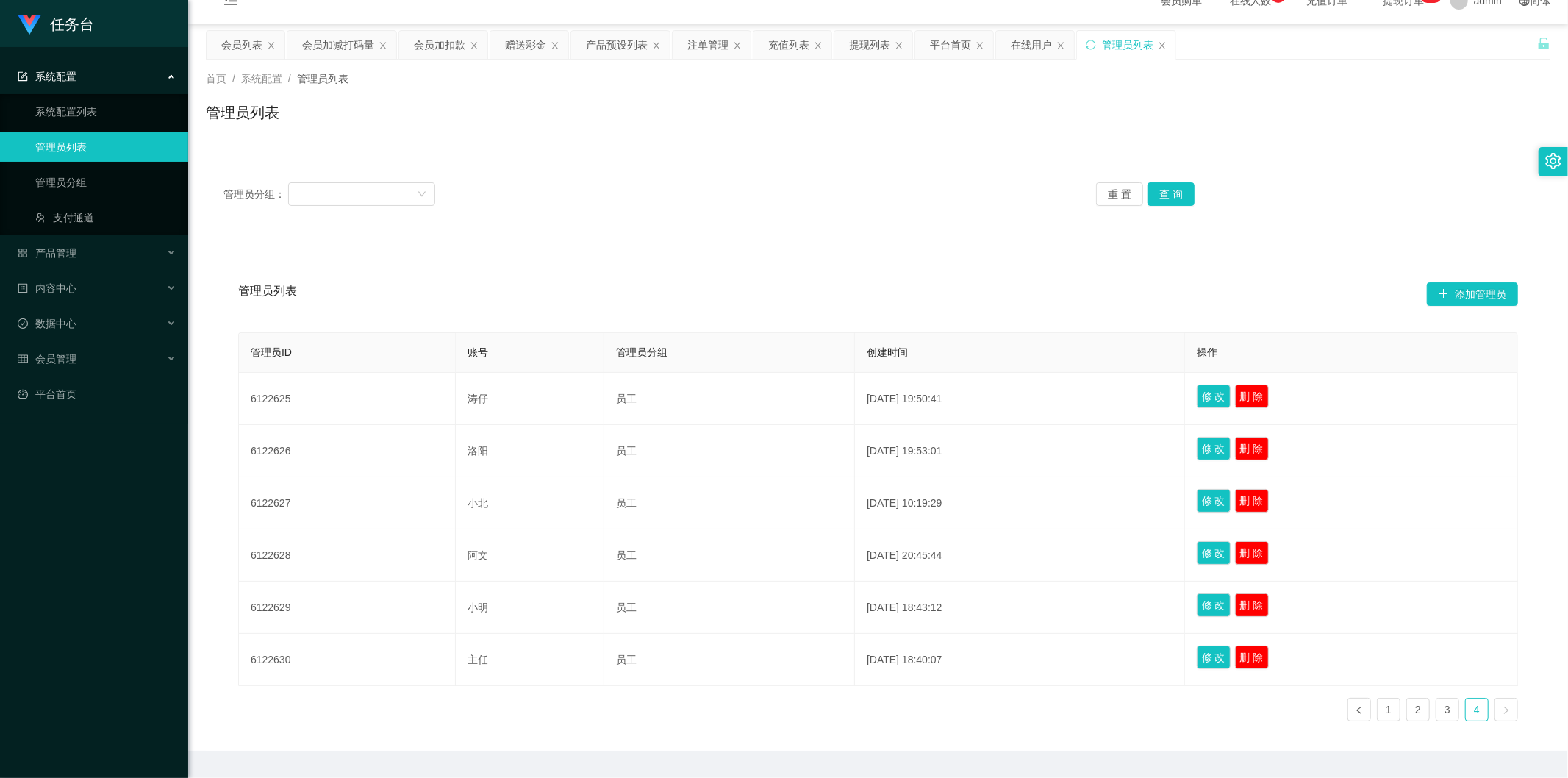
scroll to position [0, 0]
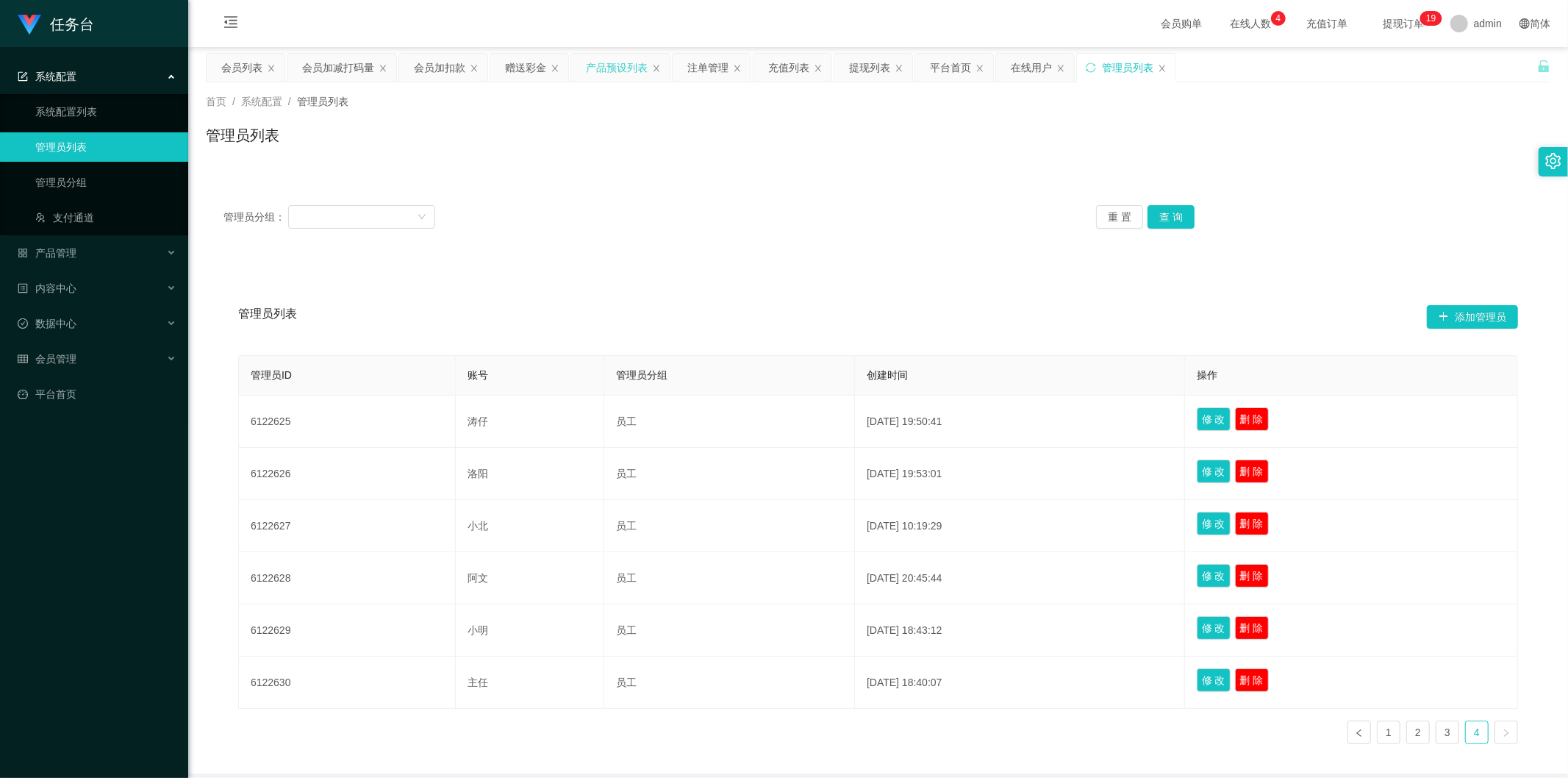
click at [618, 72] on div "产品预设列表" at bounding box center [617, 68] width 62 height 28
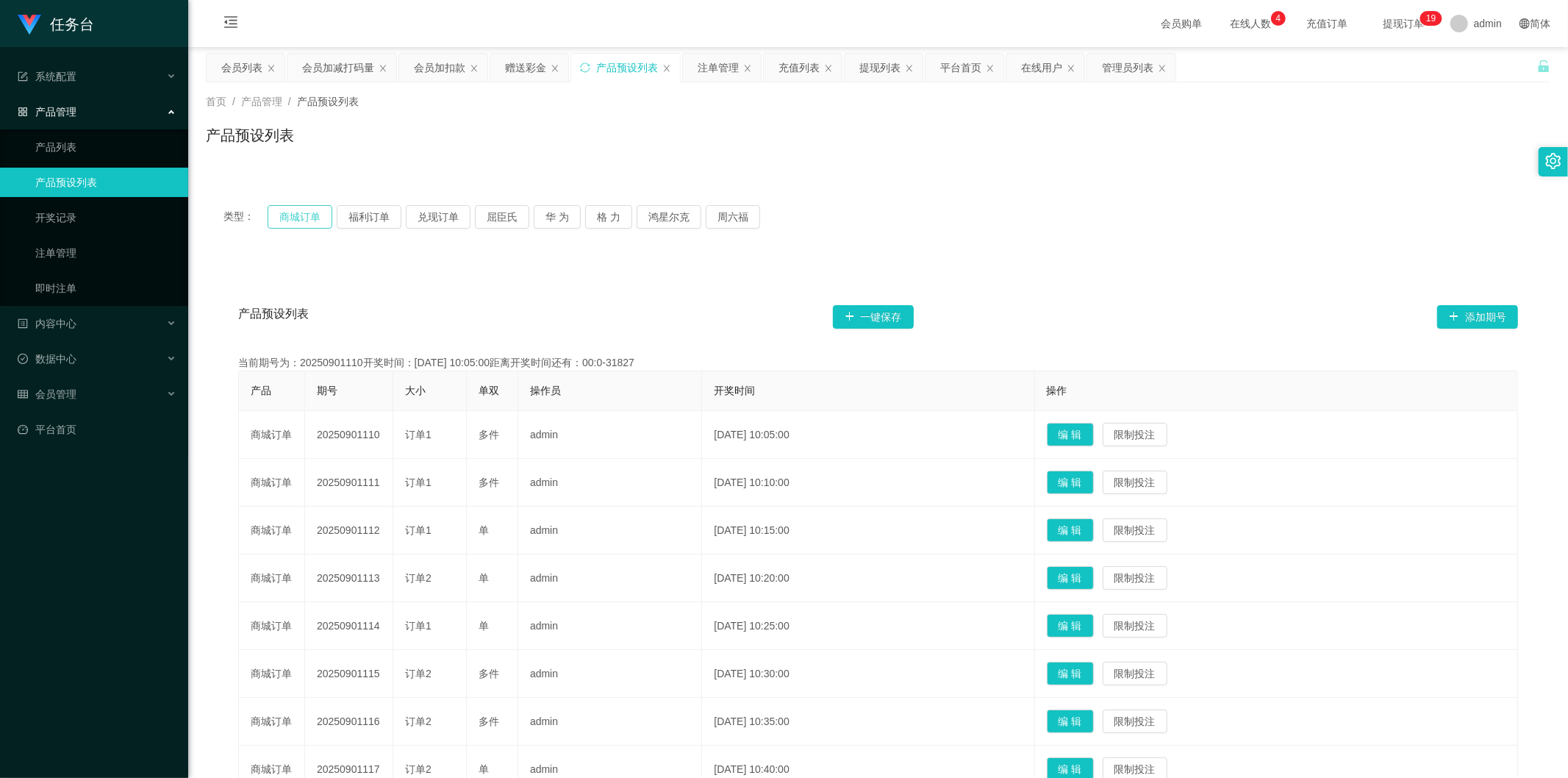
click at [288, 214] on button "商城订单" at bounding box center [301, 216] width 65 height 24
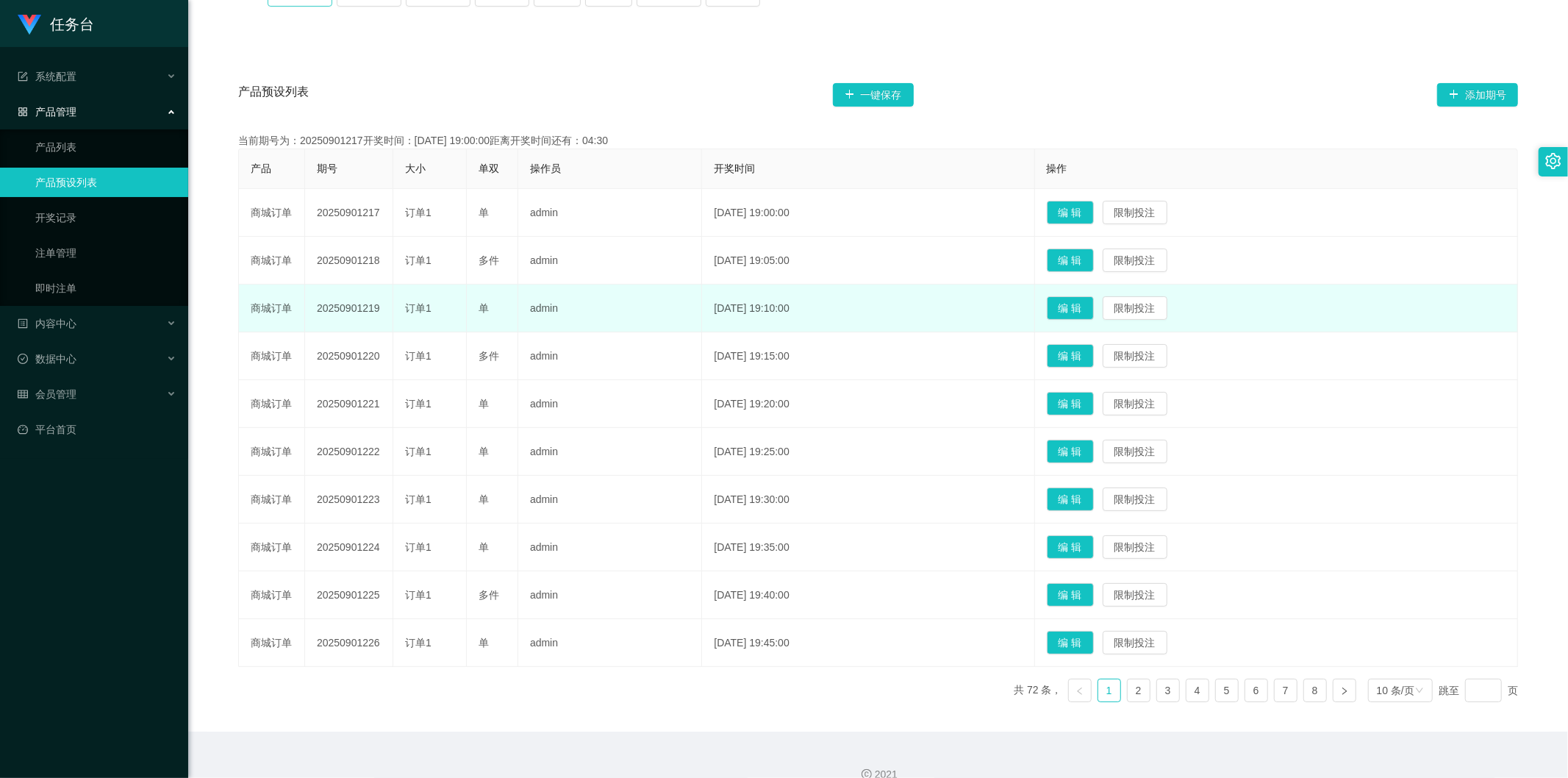
scroll to position [244, 0]
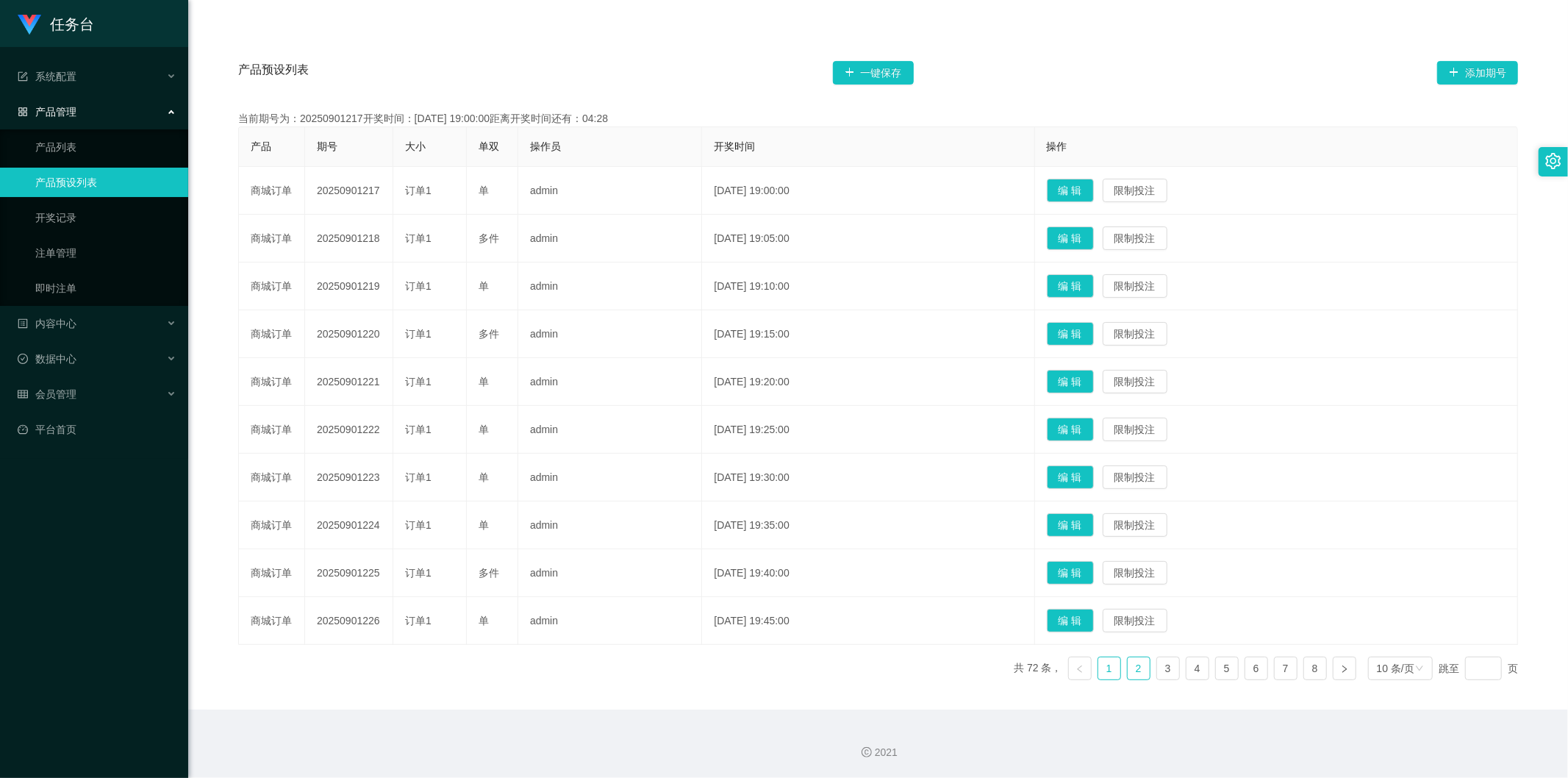
click at [1128, 673] on link "2" at bounding box center [1138, 668] width 22 height 22
click at [1158, 673] on link "3" at bounding box center [1168, 668] width 22 height 22
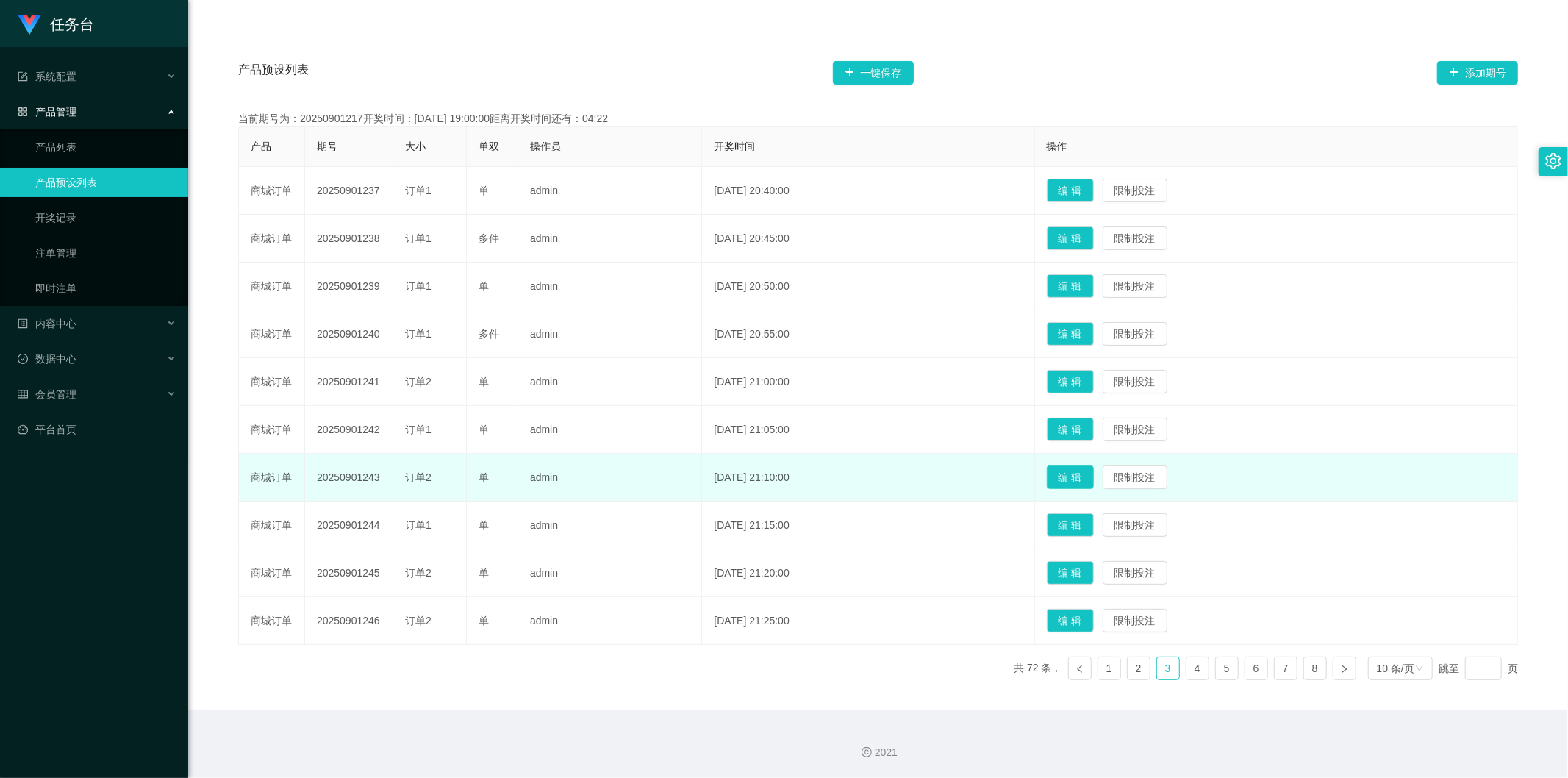
click at [1094, 476] on button "编 辑" at bounding box center [1071, 477] width 47 height 24
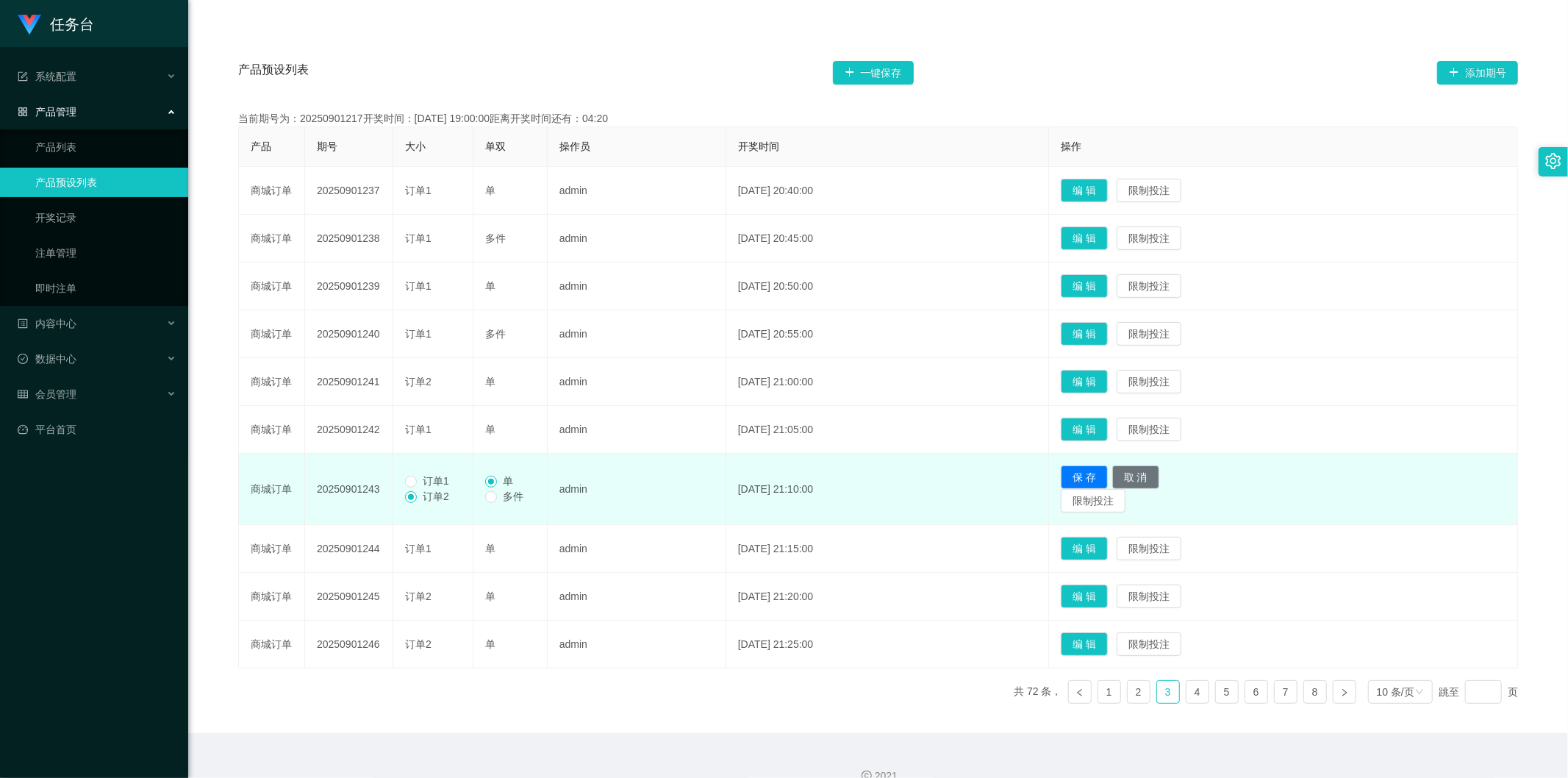
click at [432, 479] on span "订单1" at bounding box center [436, 480] width 39 height 11
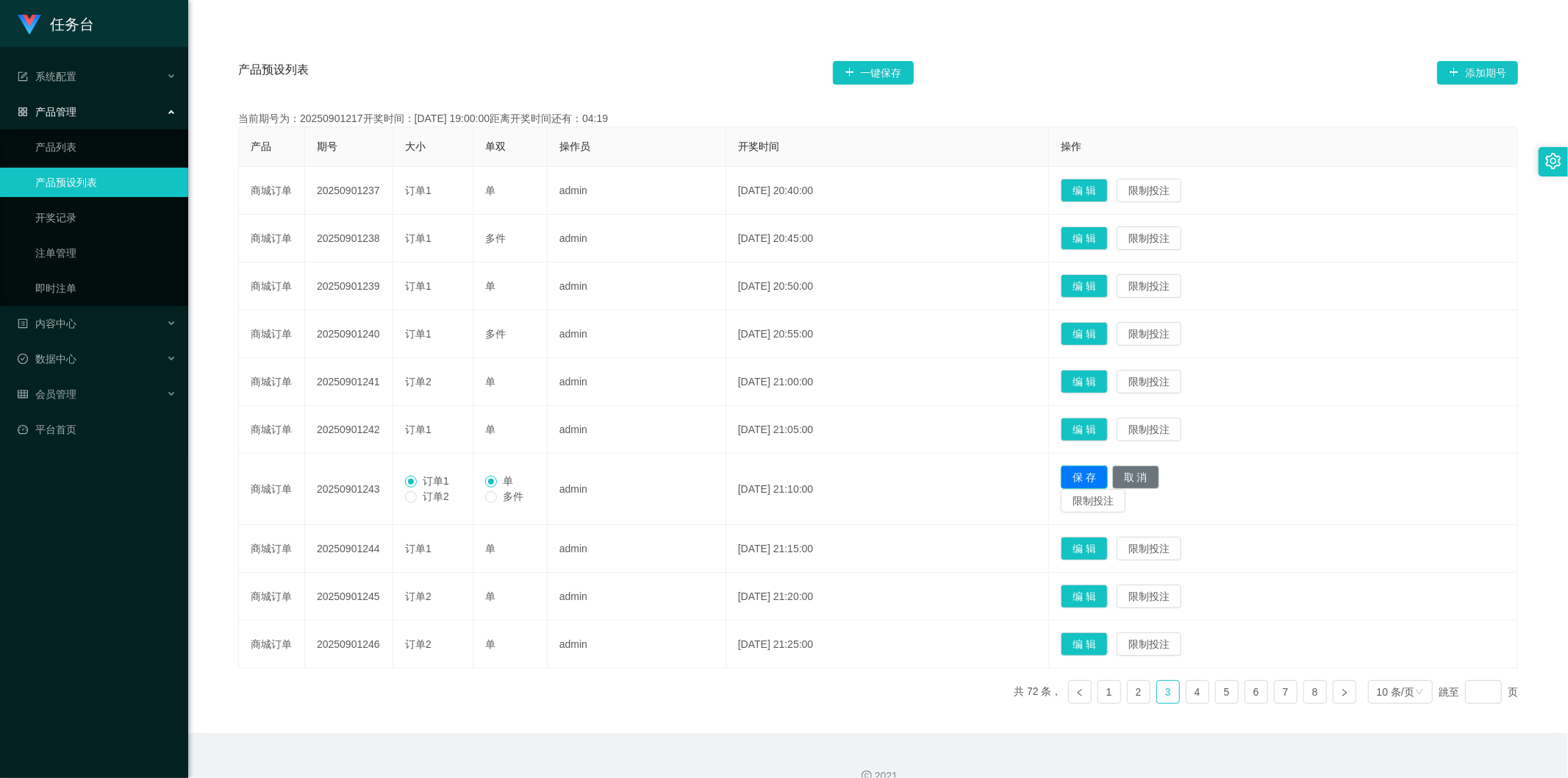
click at [1107, 480] on button "保 存" at bounding box center [1085, 477] width 47 height 24
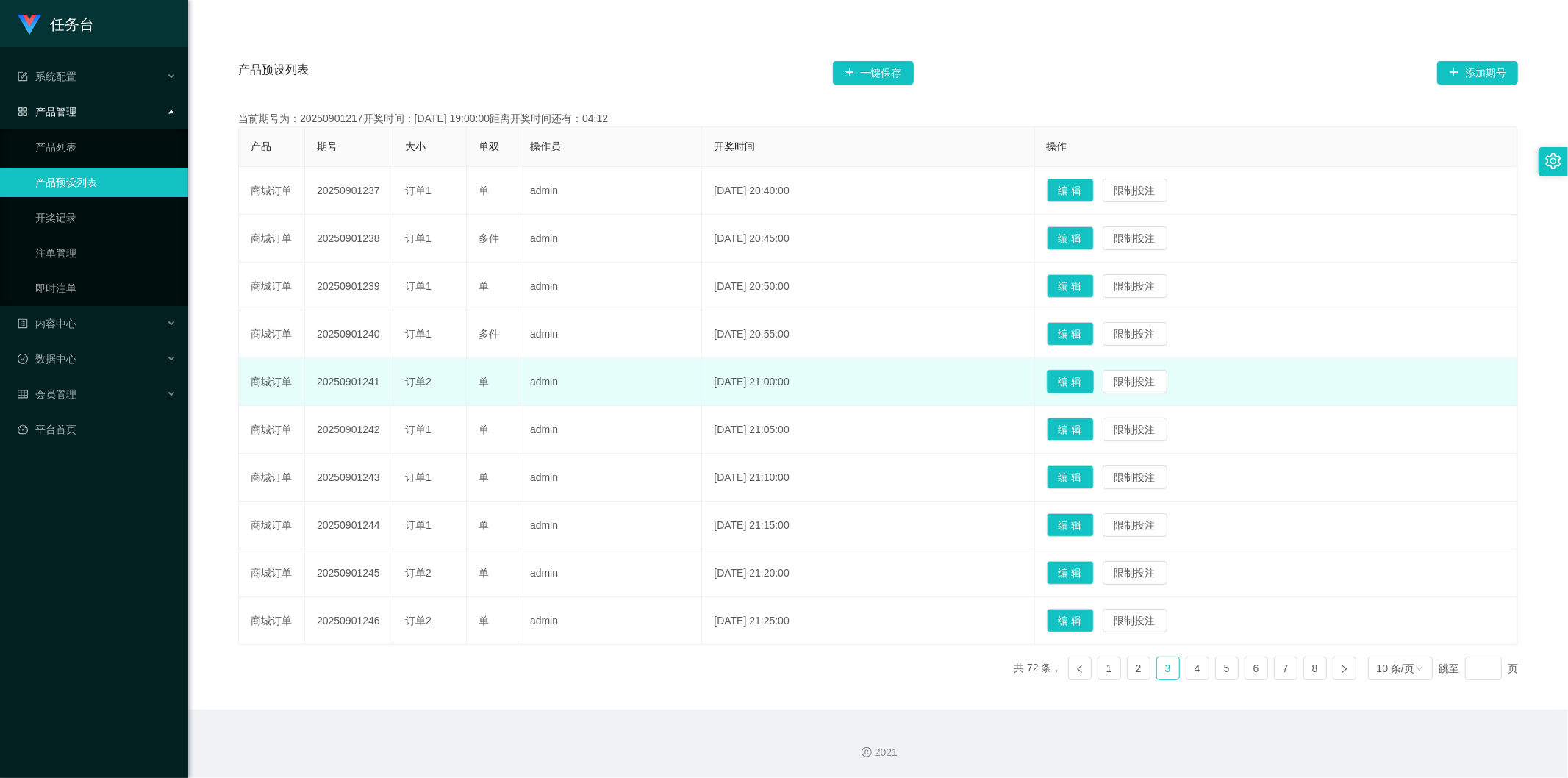
click at [1091, 381] on button "编 辑" at bounding box center [1071, 382] width 47 height 24
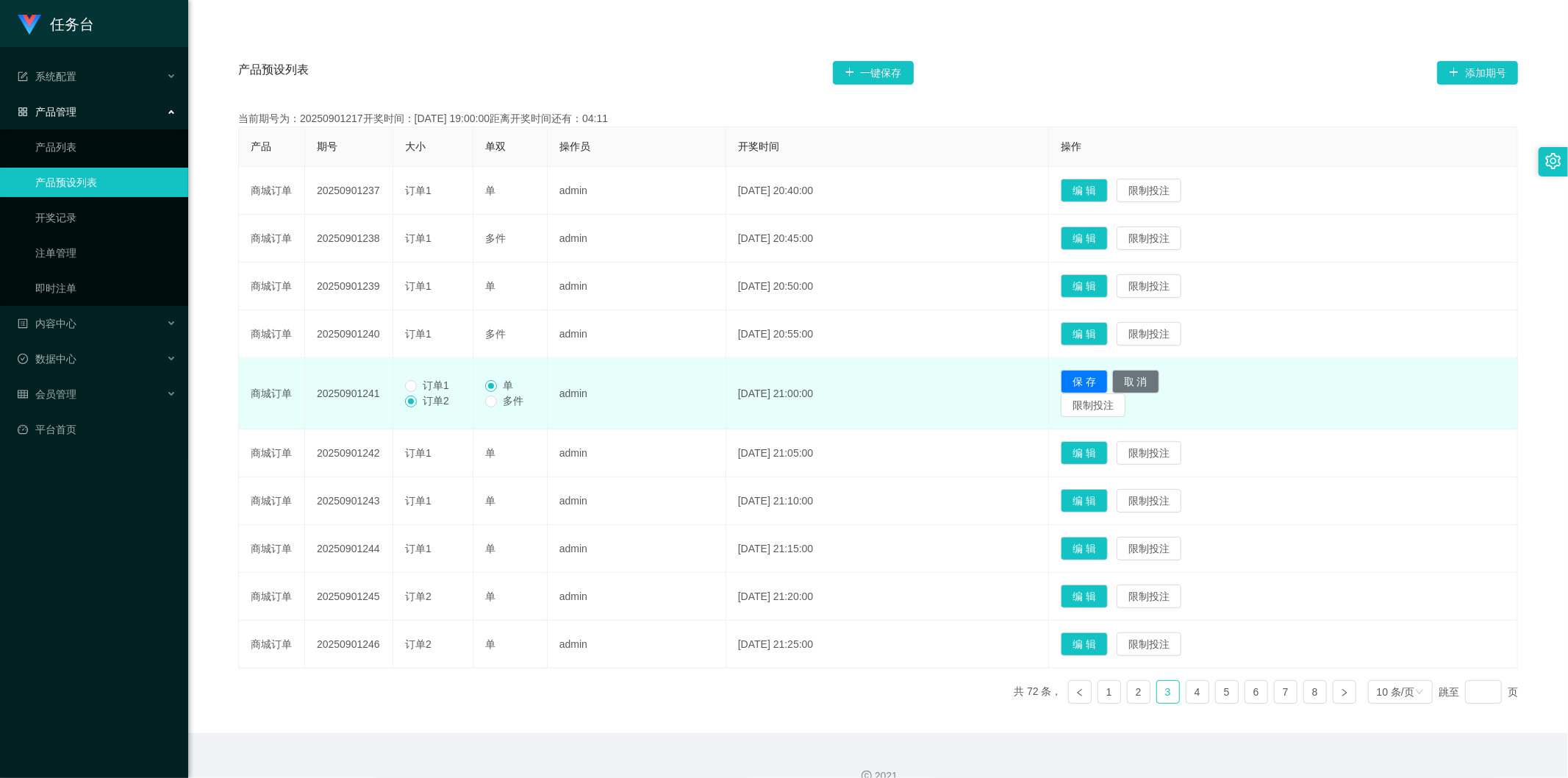
click at [423, 381] on span "订单1" at bounding box center [436, 385] width 39 height 11
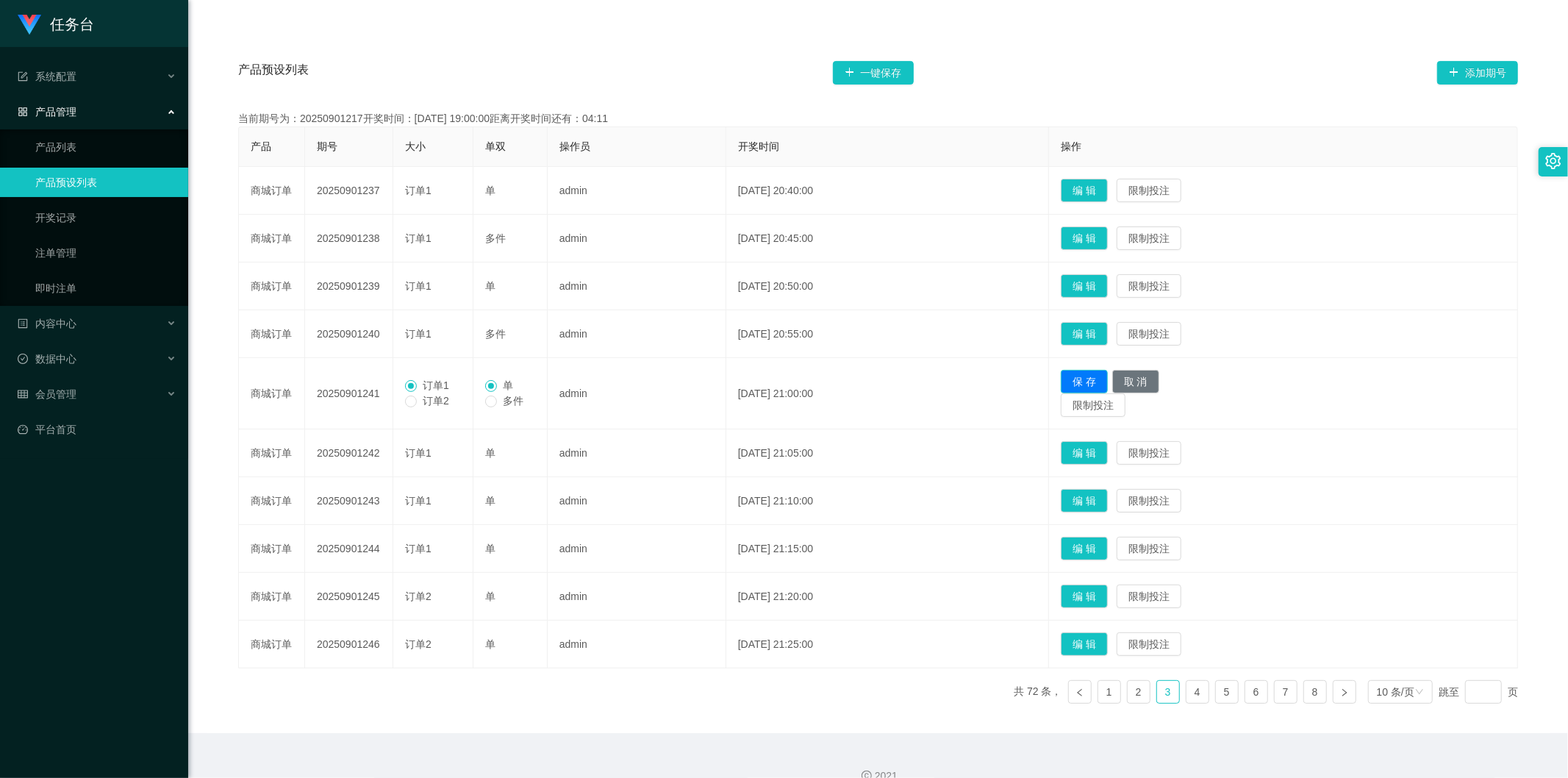
click at [1108, 376] on button "保 存" at bounding box center [1085, 382] width 47 height 24
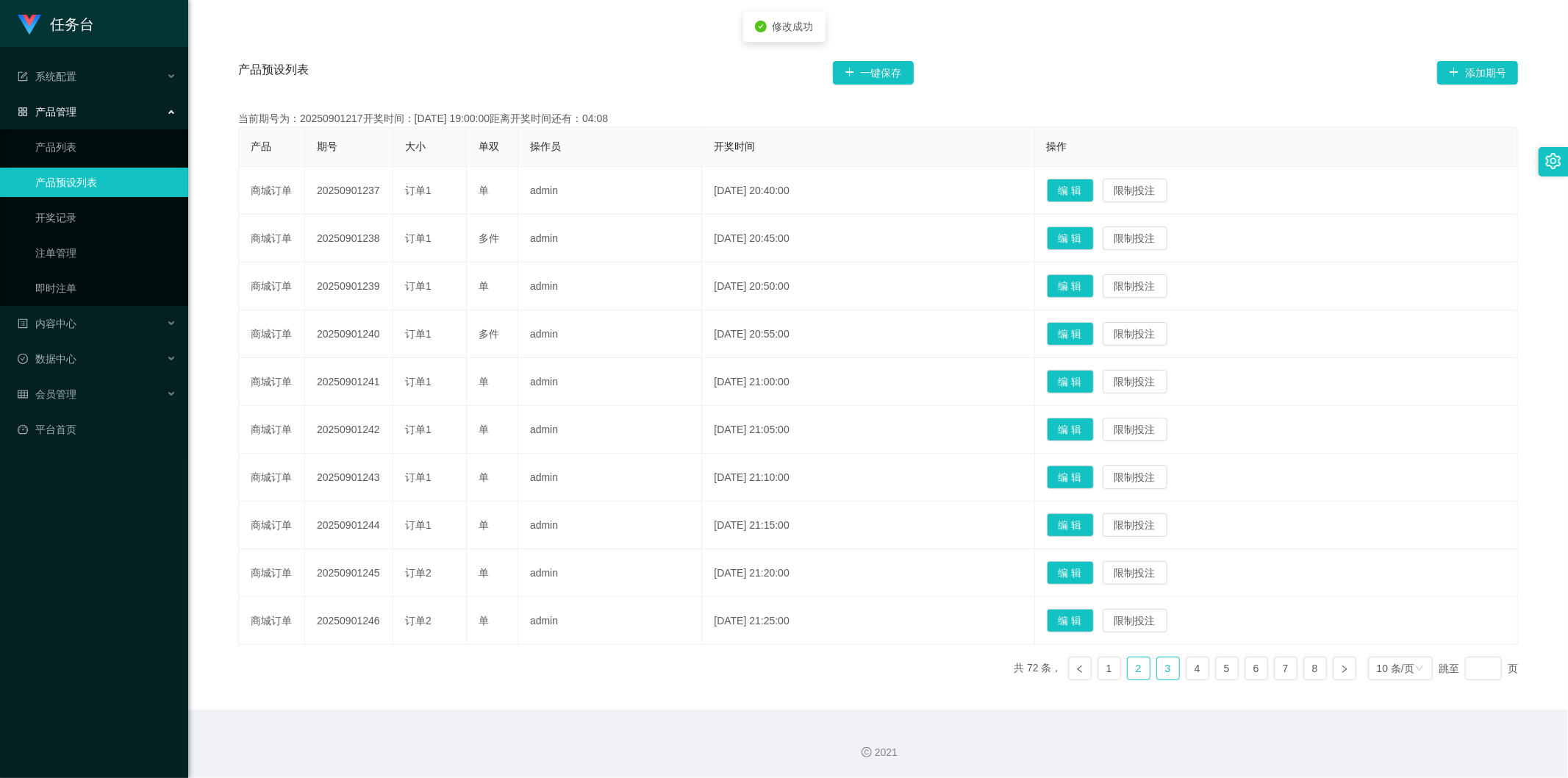
click at [1136, 668] on link "2" at bounding box center [1138, 668] width 22 height 22
click at [1104, 667] on link "1" at bounding box center [1109, 668] width 22 height 22
click at [1128, 670] on link "2" at bounding box center [1138, 668] width 22 height 22
click at [1162, 664] on link "3" at bounding box center [1168, 668] width 22 height 22
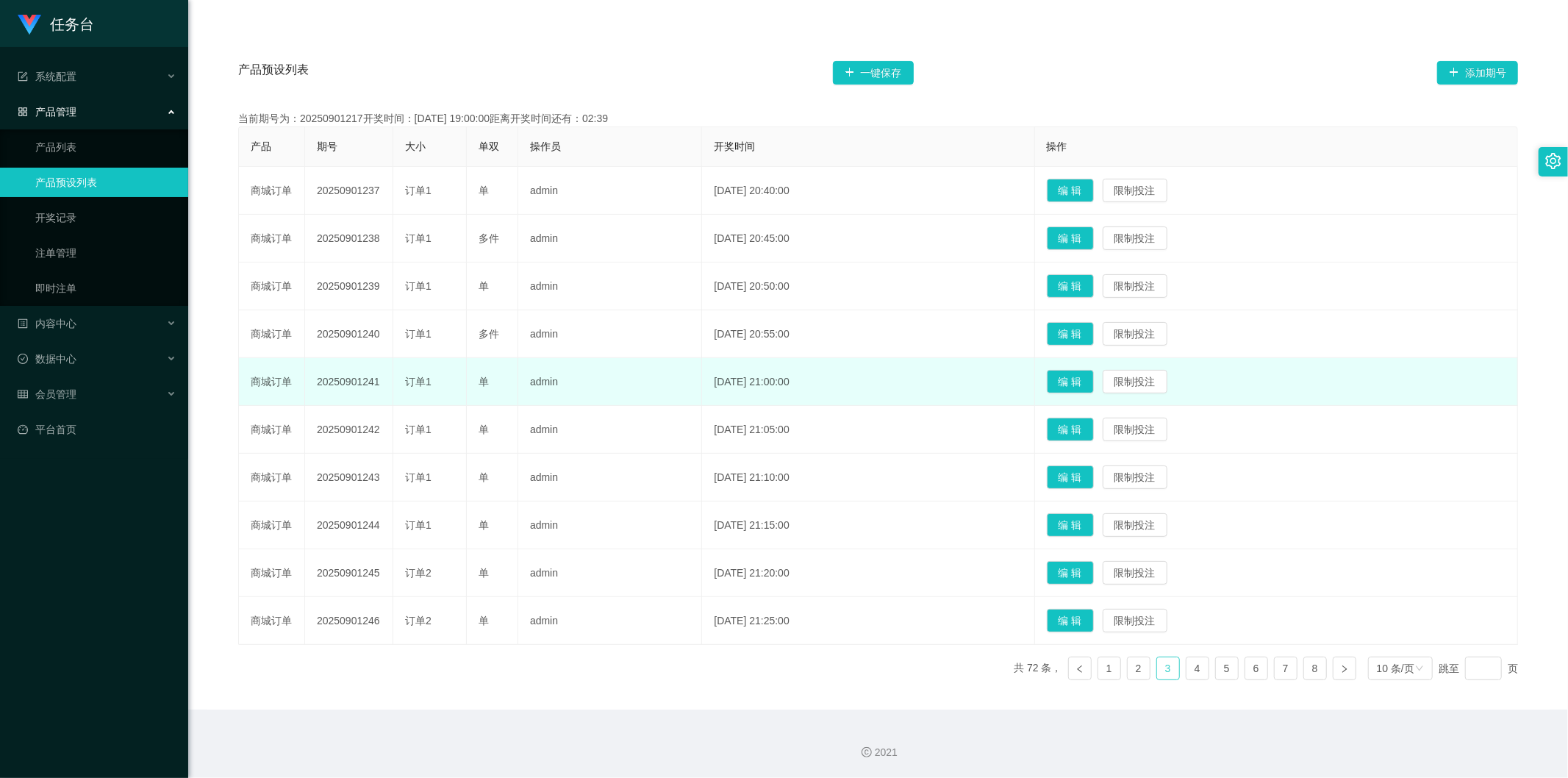
scroll to position [0, 0]
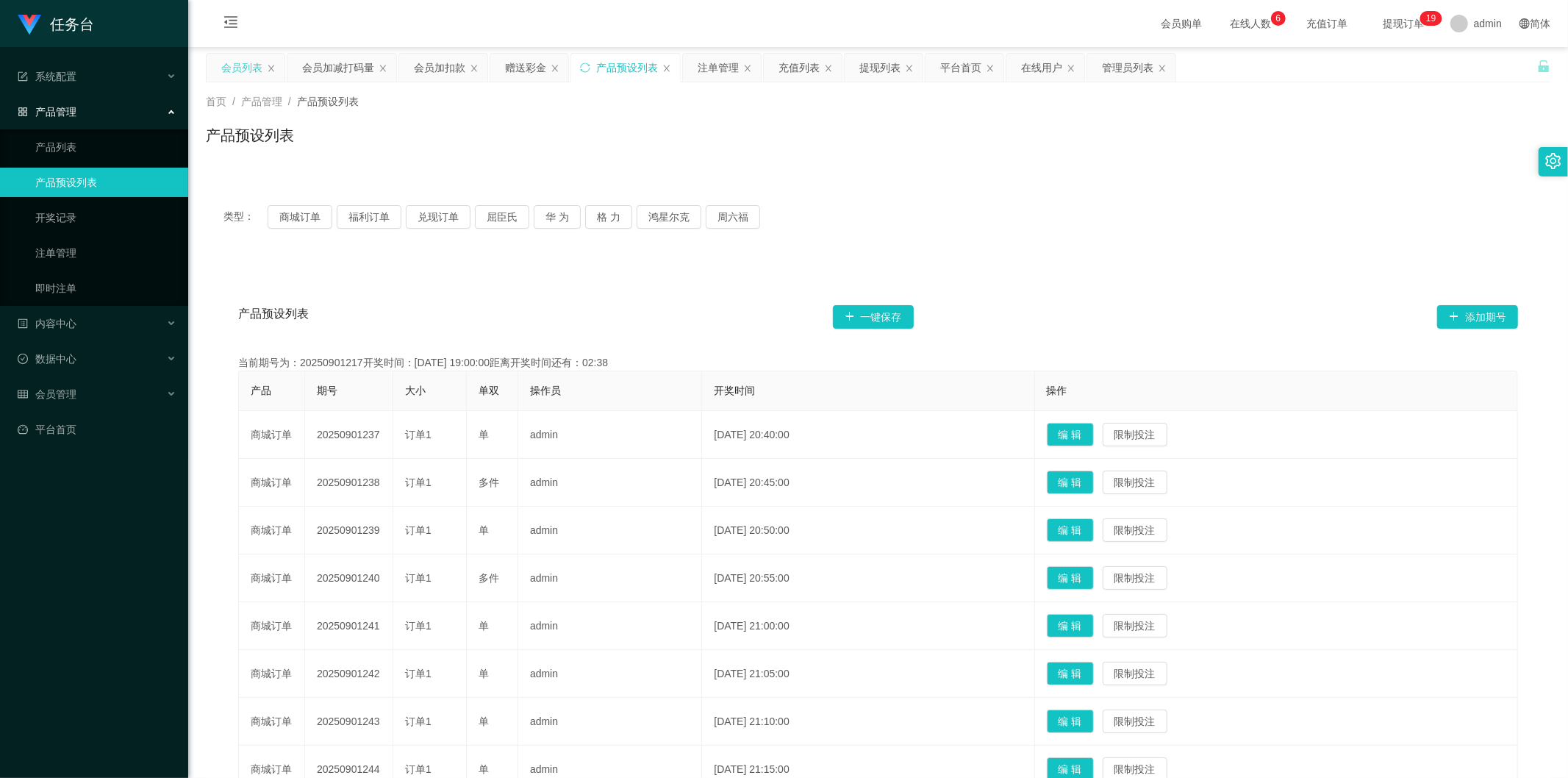
click at [245, 66] on div "会员列表" at bounding box center [242, 68] width 41 height 28
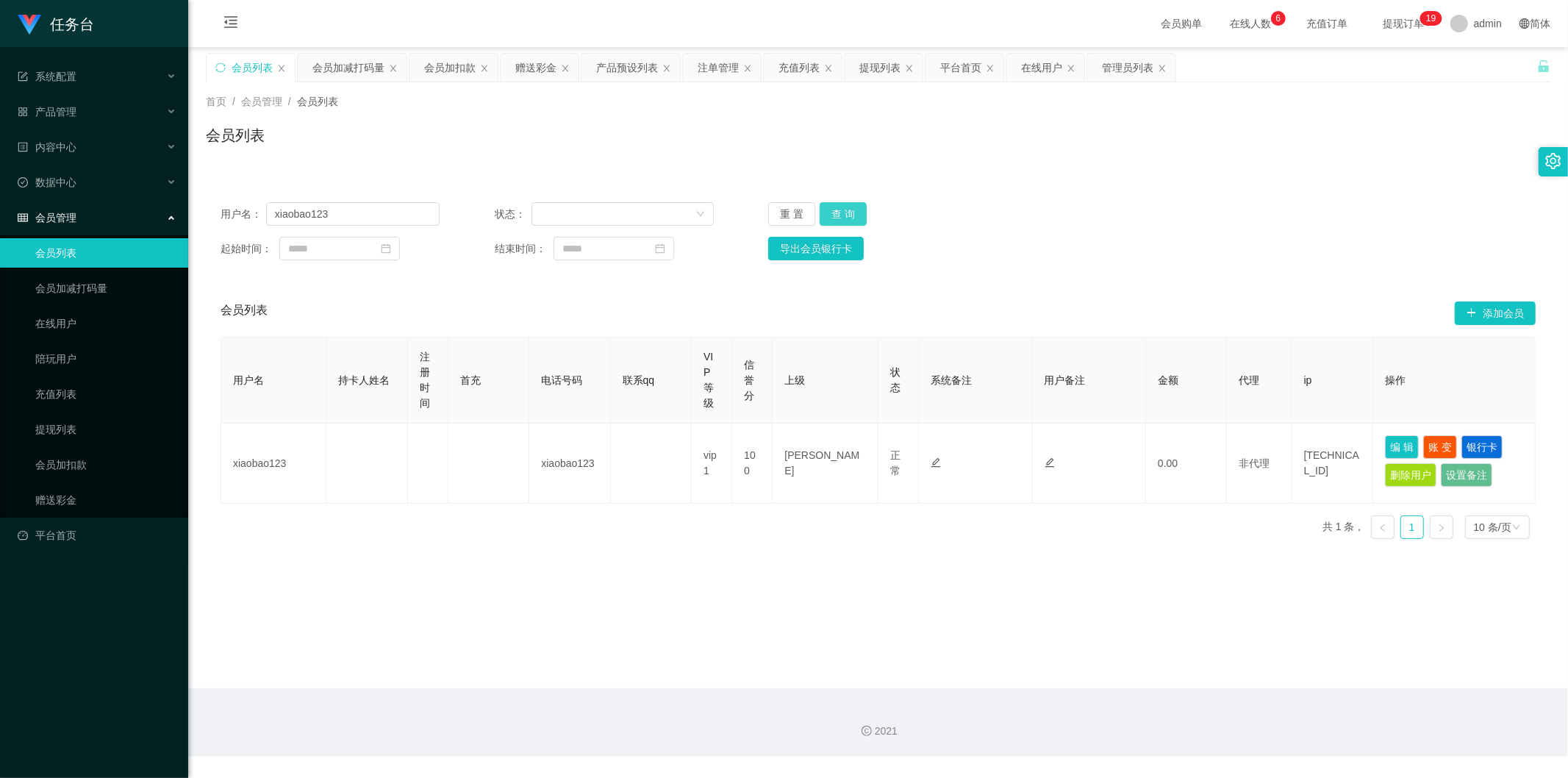
click at [846, 214] on button "查 询" at bounding box center [844, 214] width 47 height 24
click at [362, 209] on input "xiaobao123" at bounding box center [352, 214] width 173 height 24
click at [844, 202] on button "查 询" at bounding box center [844, 214] width 47 height 24
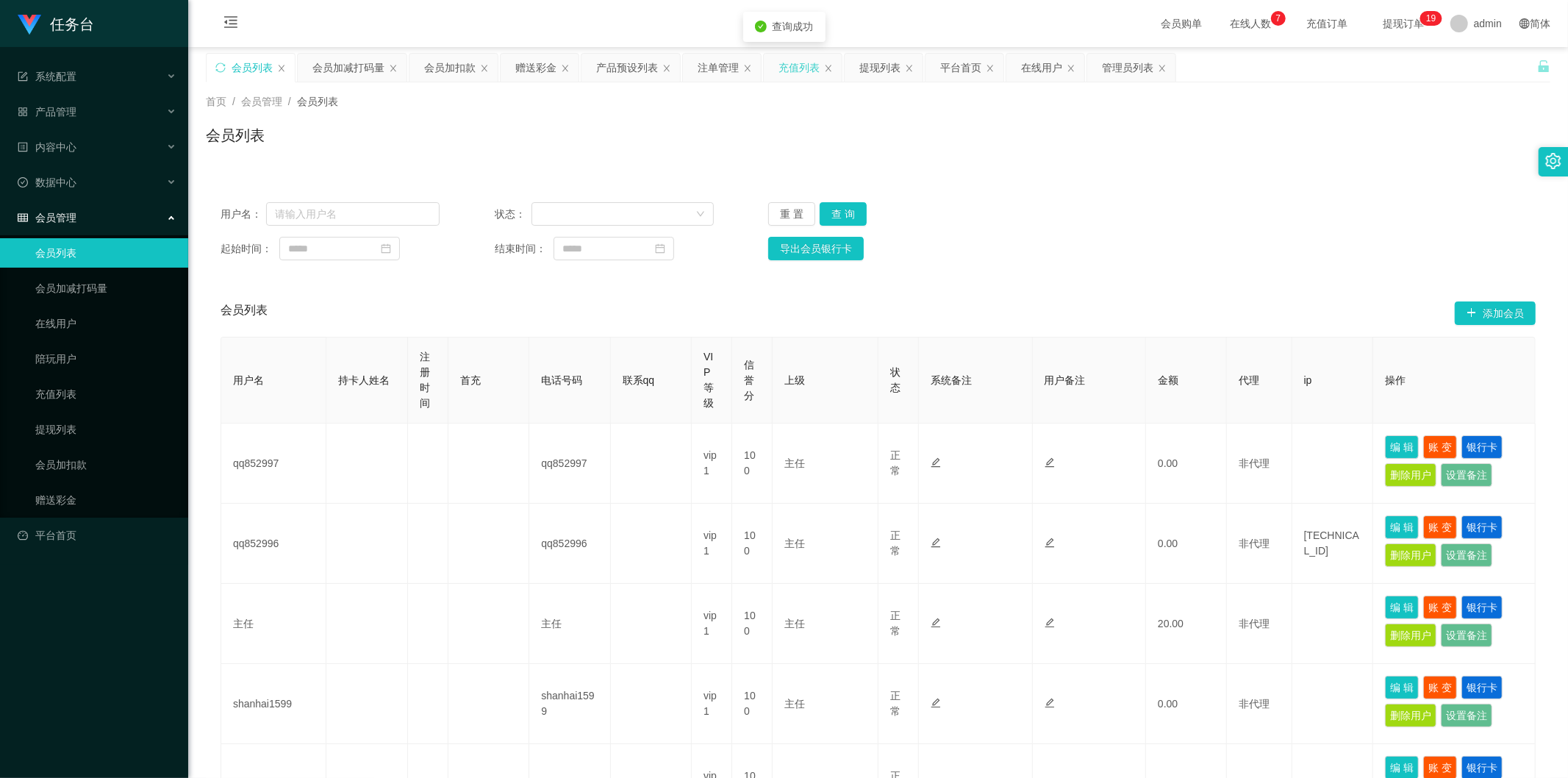
click at [809, 61] on div "充值列表" at bounding box center [799, 68] width 41 height 28
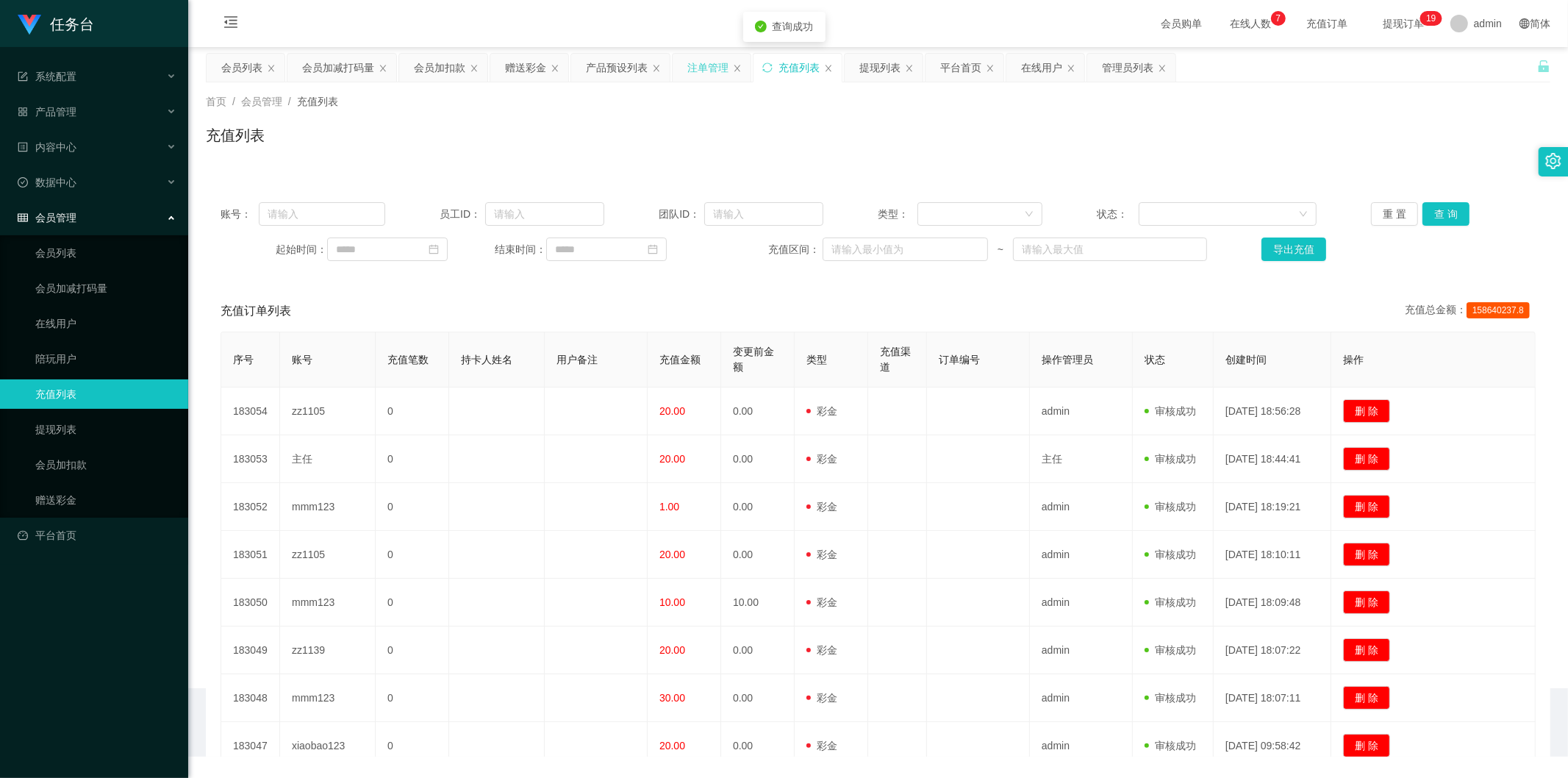
click at [708, 69] on div "注单管理" at bounding box center [708, 68] width 41 height 28
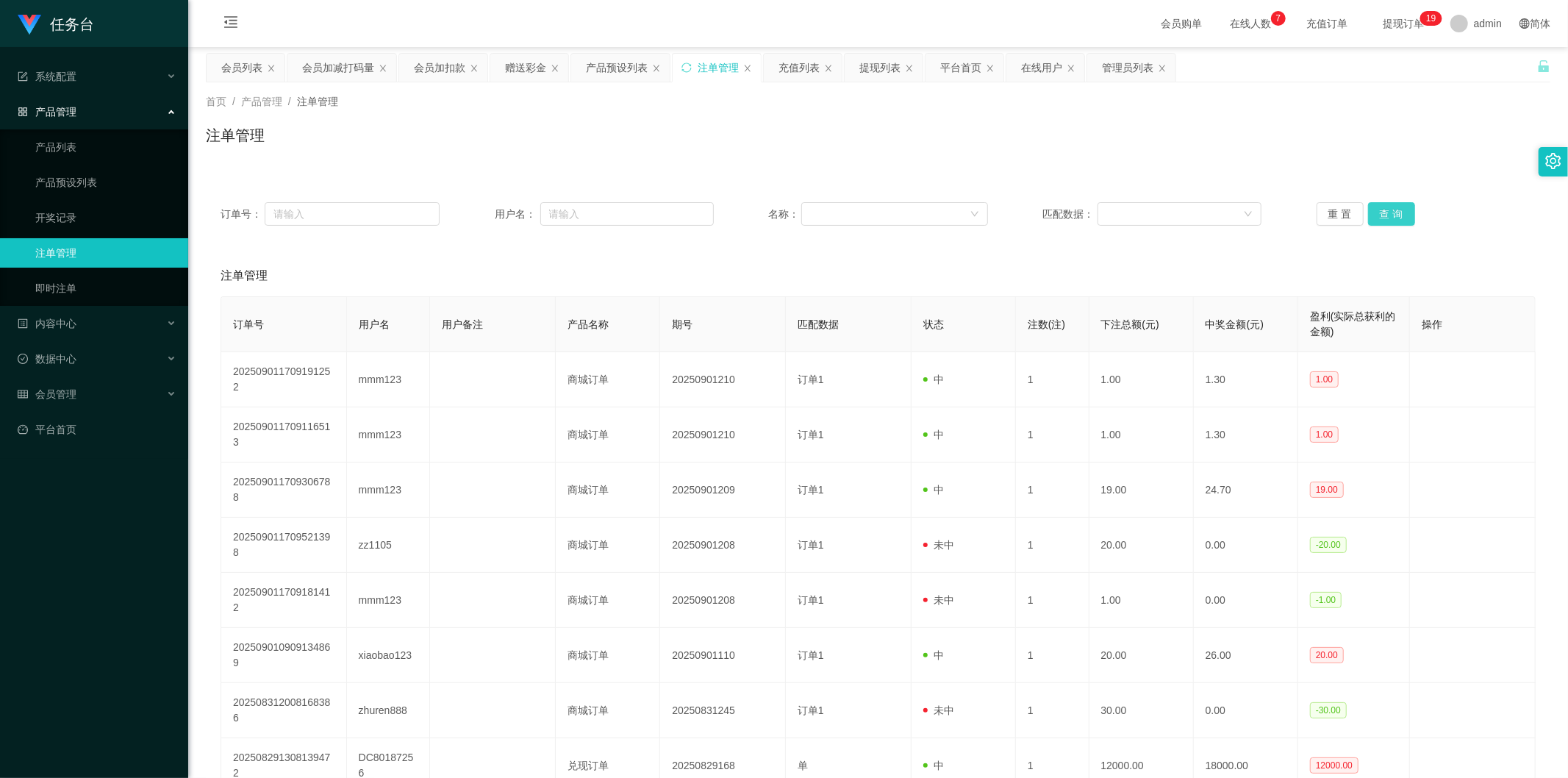
click at [1376, 211] on button "查 询" at bounding box center [1392, 214] width 47 height 24
